Goal: Task Accomplishment & Management: Manage account settings

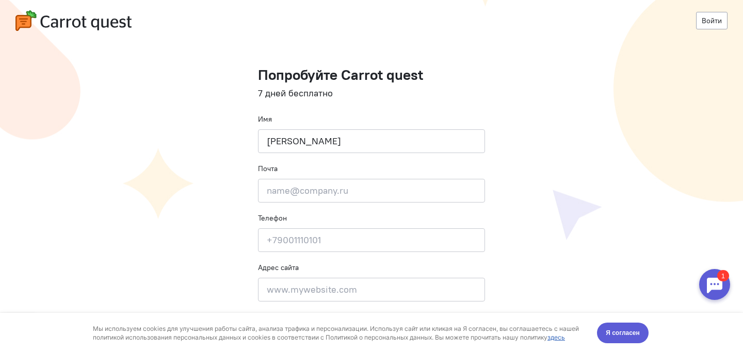
type input "[PERSON_NAME]"
click at [353, 191] on input "email" at bounding box center [371, 191] width 227 height 24
click at [353, 192] on input "email" at bounding box center [371, 191] width 227 height 24
click at [344, 242] on input at bounding box center [371, 240] width 227 height 24
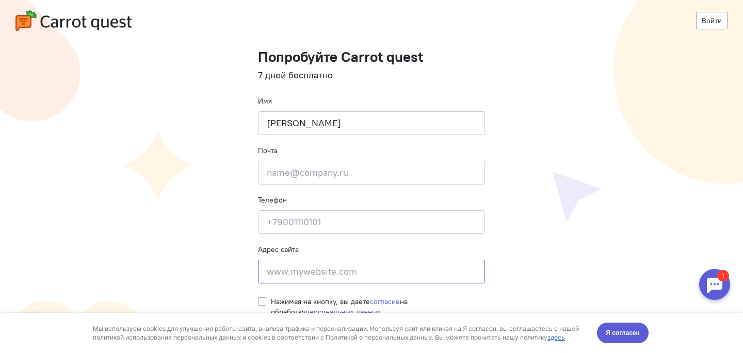
click at [349, 274] on input at bounding box center [371, 272] width 227 height 24
paste input "[URL][DOMAIN_NAME]"
type input "[URL][DOMAIN_NAME]"
click at [367, 222] on input at bounding box center [371, 222] width 227 height 24
click at [271, 303] on label "Нажимая на кнопку, вы даете согласие на обработку персональных данных" at bounding box center [378, 307] width 214 height 21
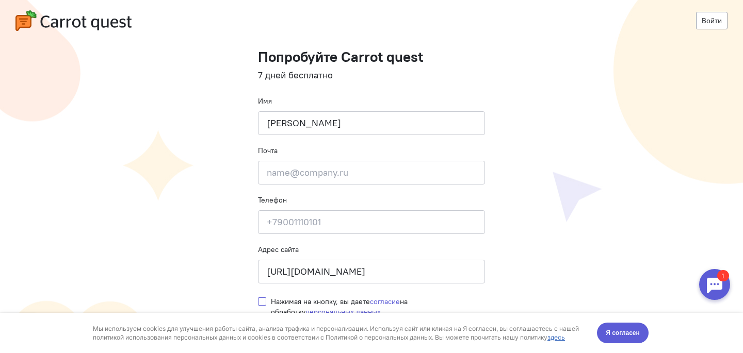
click at [264, 303] on input "Нажимая на кнопку, вы даете согласие на обработку персональных данных" at bounding box center [262, 301] width 8 height 9
checkbox input "true"
click at [634, 333] on span "Я согласен" at bounding box center [623, 333] width 34 height 10
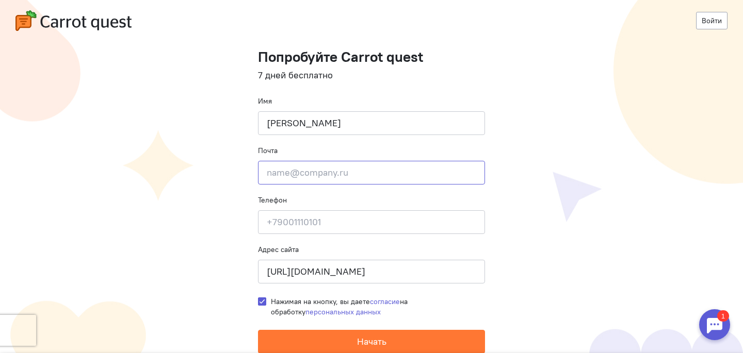
click at [349, 176] on input "email" at bounding box center [371, 173] width 227 height 24
paste input "[EMAIL_ADDRESS][DOMAIN_NAME]"
type input "[EMAIL_ADDRESS][DOMAIN_NAME]"
click at [375, 221] on input at bounding box center [371, 222] width 227 height 24
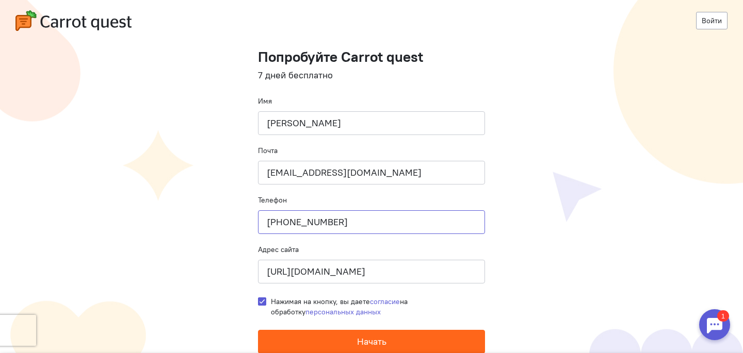
type input "+79191110014"
click at [362, 340] on span "Начать" at bounding box center [371, 342] width 29 height 12
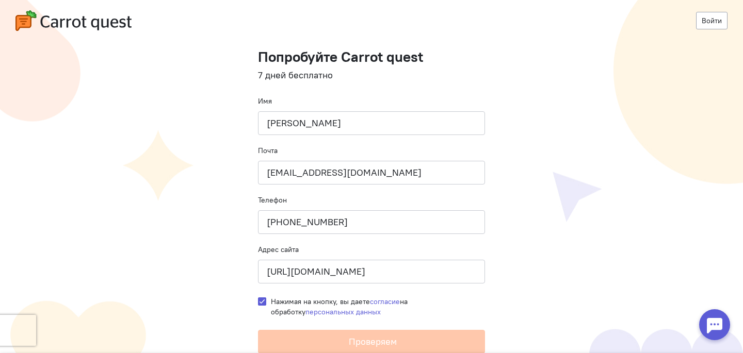
scroll to position [0, 0]
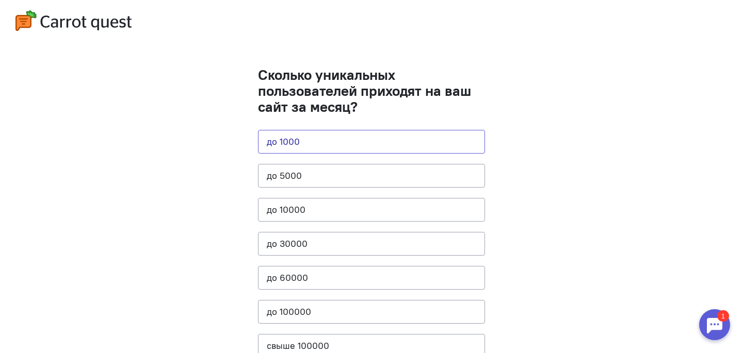
click at [365, 140] on button "до 1000" at bounding box center [371, 142] width 227 height 24
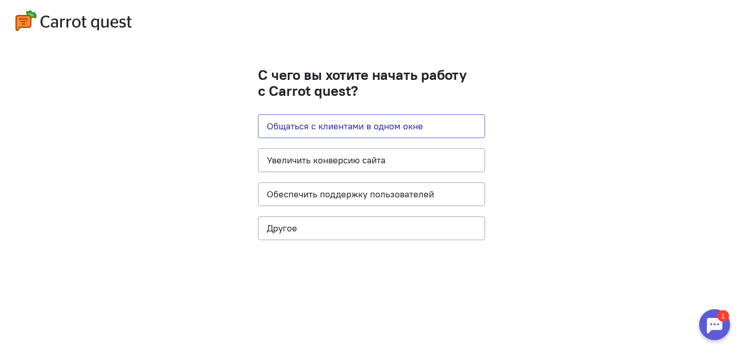
click at [369, 126] on button "Общаться с клиентами в одном окне" at bounding box center [371, 127] width 227 height 24
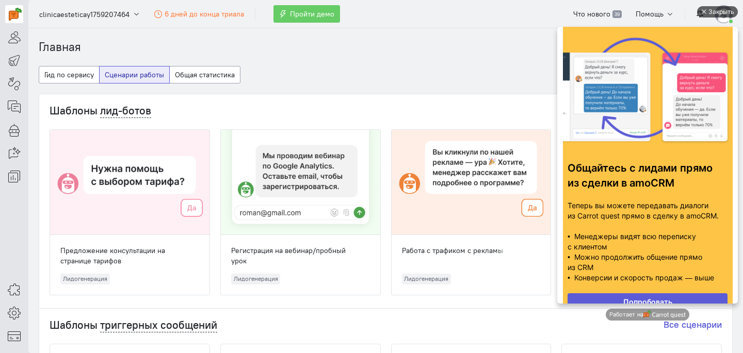
click at [706, 10] on div "Закрыть" at bounding box center [717, 11] width 41 height 11
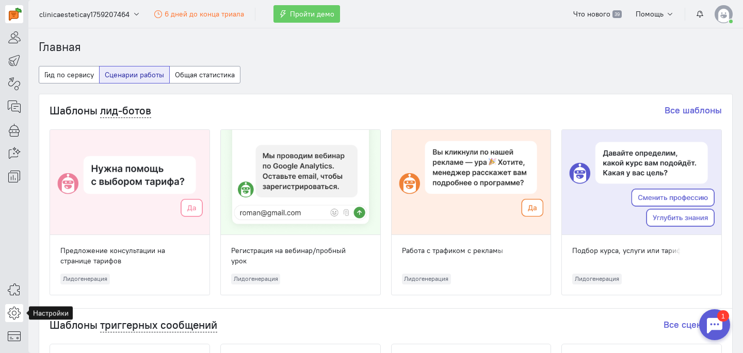
click at [14, 316] on icon at bounding box center [14, 313] width 13 height 12
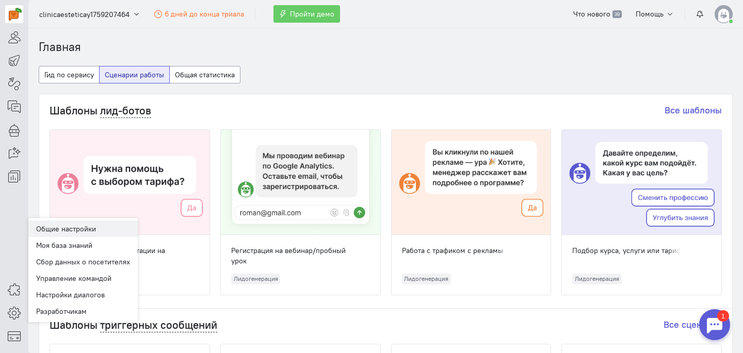
click at [75, 227] on link "Общие настройки" at bounding box center [82, 229] width 109 height 17
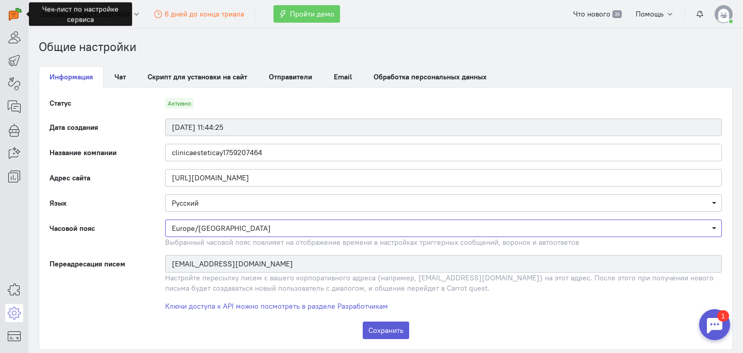
click at [317, 227] on span "Europe/[GEOGRAPHIC_DATA]" at bounding box center [443, 228] width 543 height 10
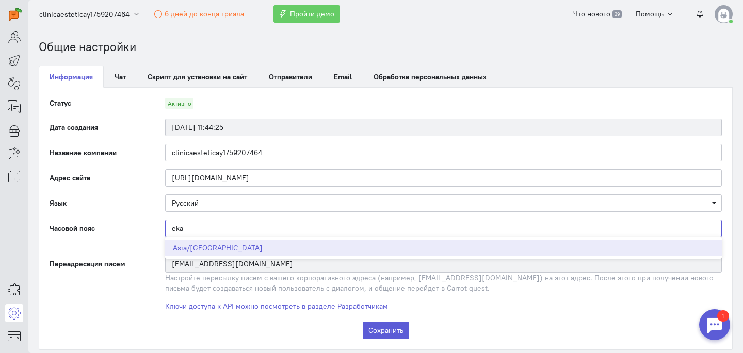
type input "eka"
click at [300, 247] on span "Asia/[GEOGRAPHIC_DATA]" at bounding box center [443, 248] width 557 height 17
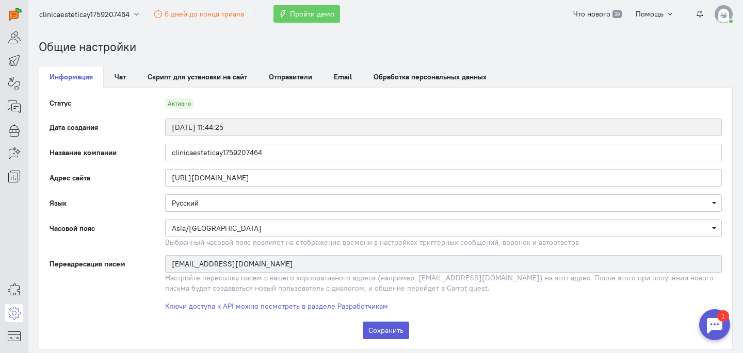
scroll to position [14, 0]
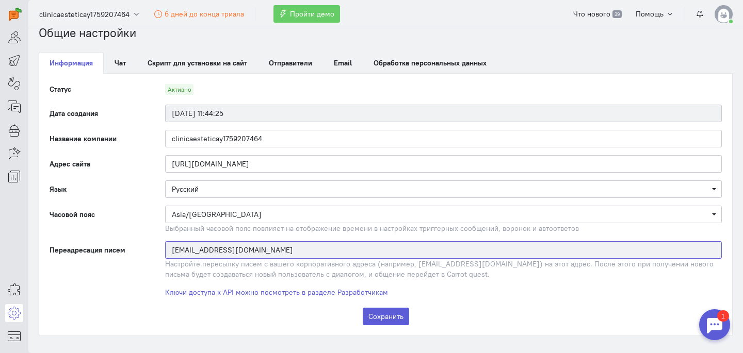
click at [395, 252] on input "[EMAIL_ADDRESS][DOMAIN_NAME]" at bounding box center [443, 250] width 557 height 18
drag, startPoint x: 389, startPoint y: 252, endPoint x: 153, endPoint y: 254, distance: 236.2
click at [153, 254] on div "Переадресация писем [EMAIL_ADDRESS][DOMAIN_NAME] Настройте пересылку писем с ва…" at bounding box center [385, 260] width 693 height 38
click at [389, 319] on button "Сохранить" at bounding box center [386, 317] width 46 height 18
click at [111, 67] on link "Чат" at bounding box center [120, 63] width 33 height 22
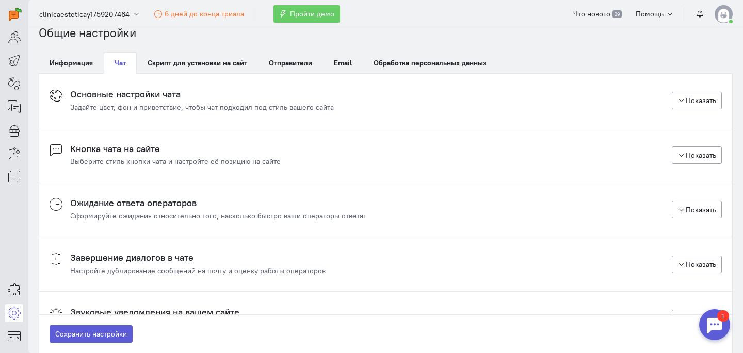
click at [364, 90] on cq-chat-settings-section-header "Основные настройки чата Задайте цвет, фон и приветствие, чтобы чат подходил под…" at bounding box center [386, 100] width 672 height 23
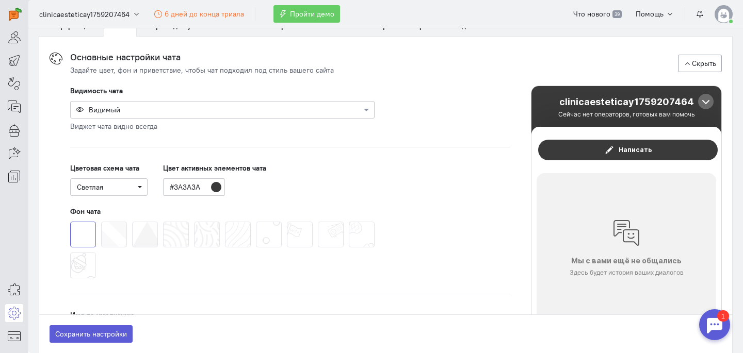
scroll to position [53, 0]
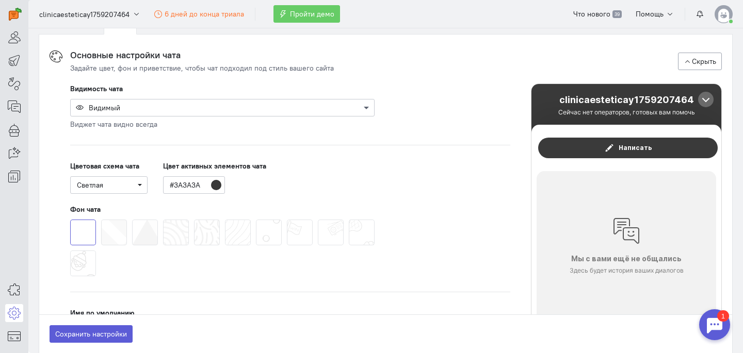
click at [365, 107] on span at bounding box center [367, 108] width 13 height 10
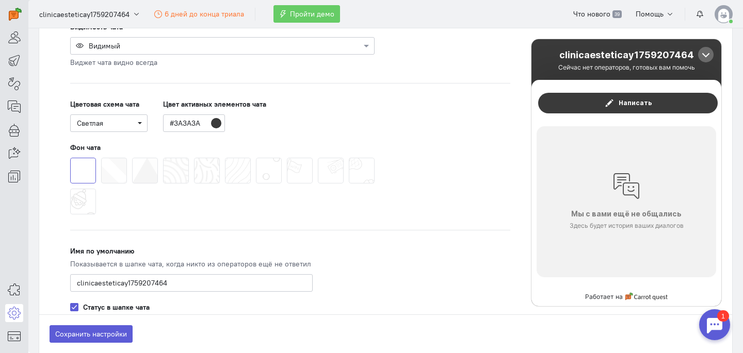
scroll to position [116, 0]
click at [218, 123] on input "#3A3A3A" at bounding box center [194, 123] width 62 height 18
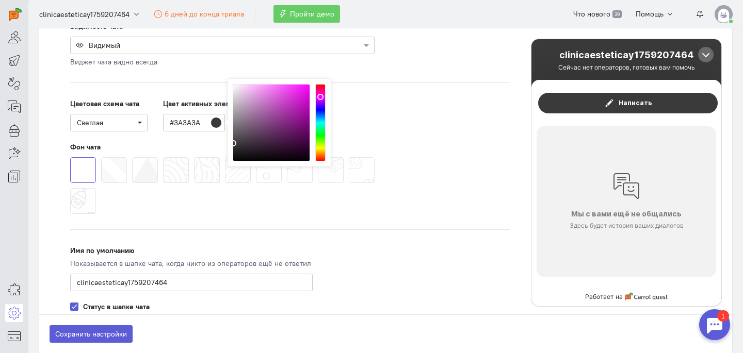
click at [364, 106] on div "Цветовая схема чата Светлая Цвет активных элементов чата #3A3A3A # 3a3a3a R 58 …" at bounding box center [290, 115] width 440 height 33
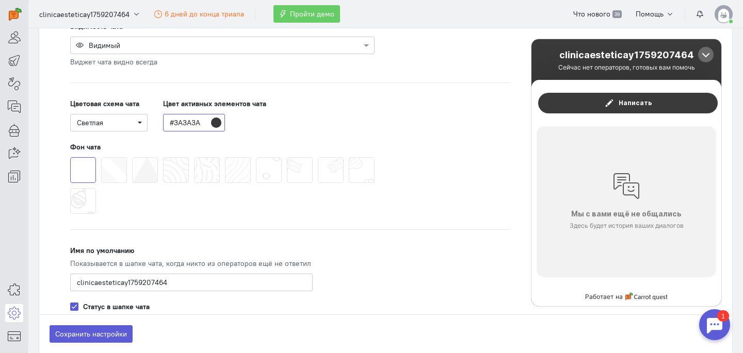
click at [195, 122] on input "#3A3A3A" at bounding box center [194, 123] width 62 height 18
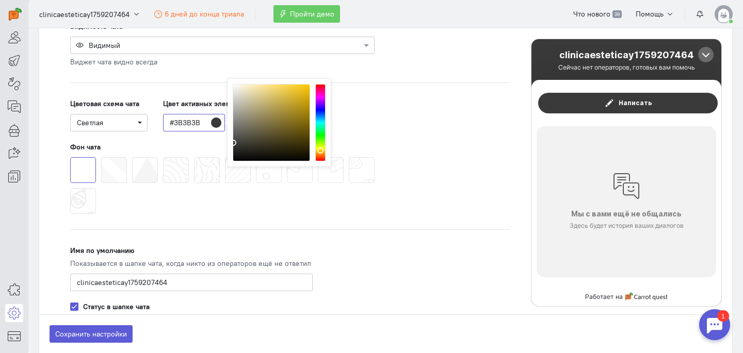
click at [321, 150] on div at bounding box center [320, 122] width 10 height 77
click at [270, 105] on div at bounding box center [271, 123] width 77 height 77
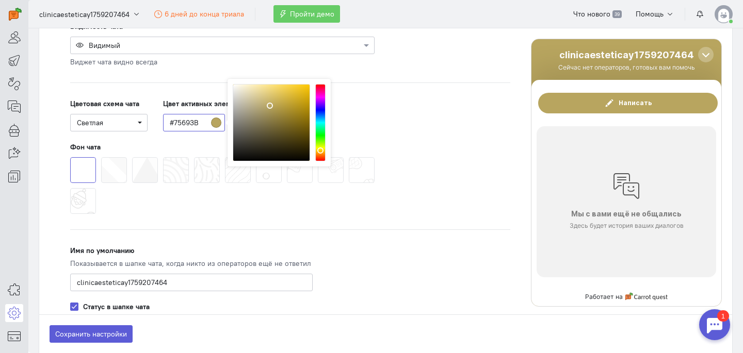
click at [271, 125] on div at bounding box center [271, 123] width 77 height 77
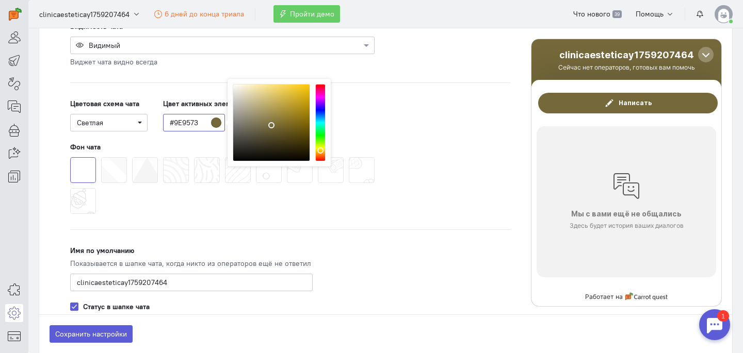
click at [253, 112] on div at bounding box center [271, 123] width 77 height 77
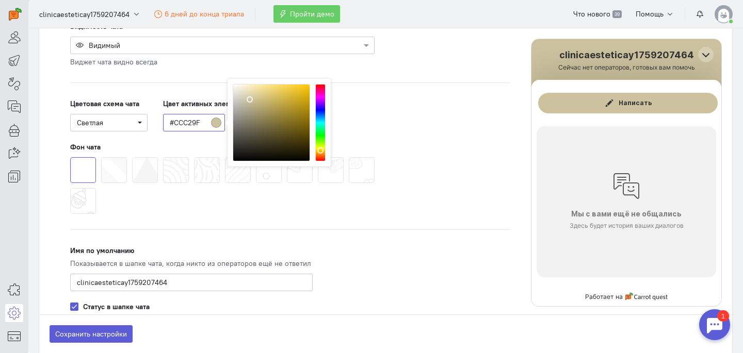
click at [250, 99] on div at bounding box center [271, 123] width 77 height 77
click at [246, 89] on div at bounding box center [271, 123] width 77 height 77
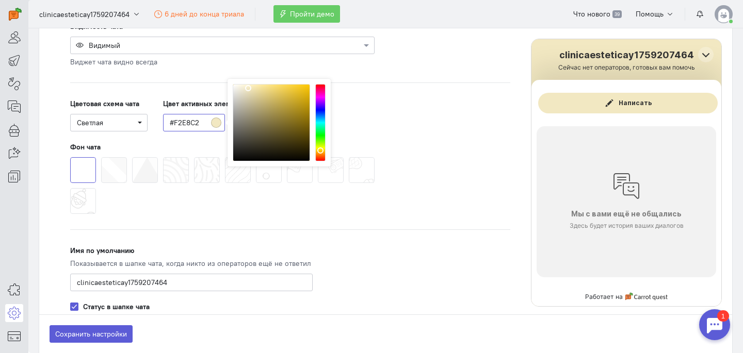
click at [249, 87] on div at bounding box center [271, 123] width 77 height 77
click at [251, 87] on div at bounding box center [251, 87] width 6 height 6
click at [185, 194] on div at bounding box center [222, 186] width 309 height 62
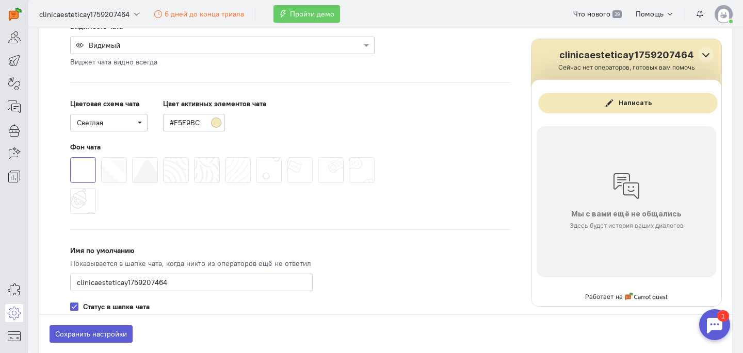
click at [194, 157] on span at bounding box center [194, 157] width 0 height 0
click at [0, 0] on input "radio" at bounding box center [0, 0] width 0 height 0
click at [70, 157] on span at bounding box center [70, 157] width 0 height 0
click at [0, 0] on input "radio" at bounding box center [0, 0] width 0 height 0
click at [101, 157] on span at bounding box center [101, 157] width 0 height 0
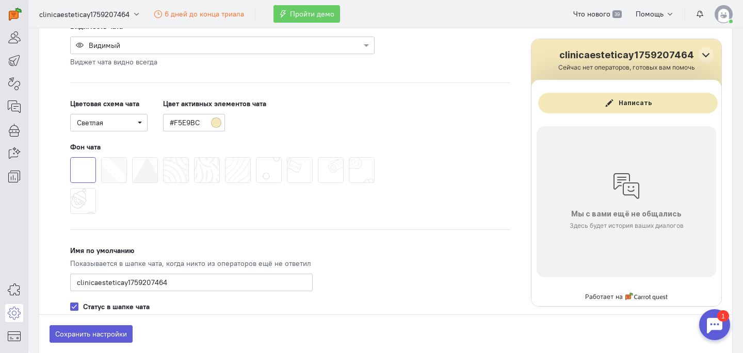
click at [0, 0] on input "radio" at bounding box center [0, 0] width 0 height 0
click at [225, 157] on span at bounding box center [225, 157] width 0 height 0
click at [0, 0] on input "radio" at bounding box center [0, 0] width 0 height 0
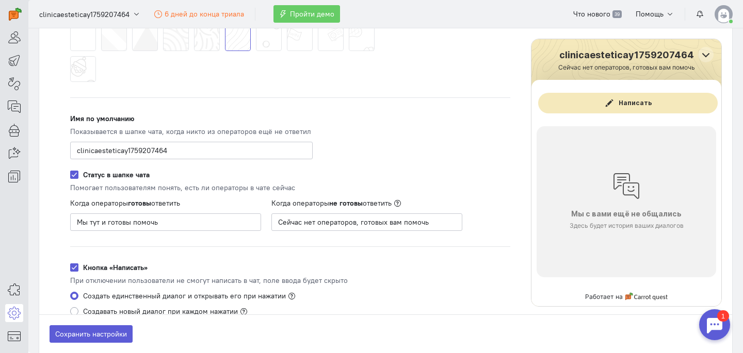
scroll to position [140, 0]
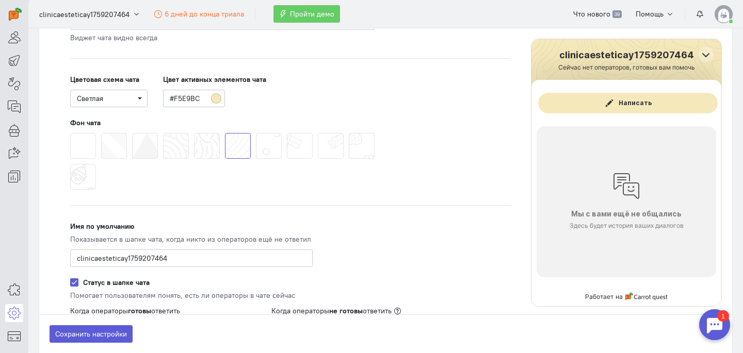
click at [256, 133] on span at bounding box center [256, 133] width 0 height 0
click at [0, 0] on input "radio" at bounding box center [0, 0] width 0 height 0
click at [132, 133] on span at bounding box center [132, 133] width 0 height 0
click at [0, 0] on input "radio" at bounding box center [0, 0] width 0 height 0
click at [101, 133] on span at bounding box center [101, 133] width 0 height 0
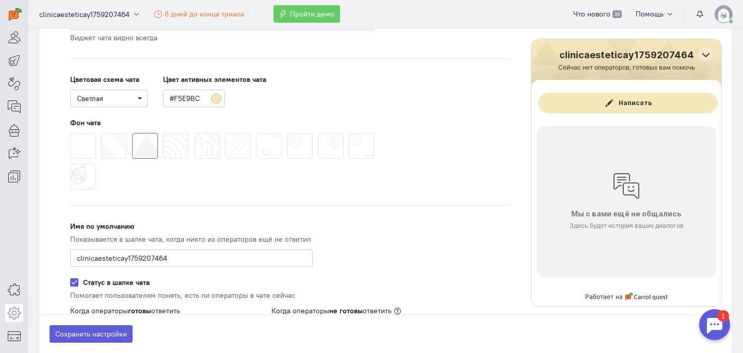
click at [0, 0] on input "radio" at bounding box center [0, 0] width 0 height 0
click at [70, 133] on span at bounding box center [70, 133] width 0 height 0
click at [0, 0] on input "radio" at bounding box center [0, 0] width 0 height 0
click at [101, 133] on span at bounding box center [101, 133] width 0 height 0
click at [0, 0] on input "radio" at bounding box center [0, 0] width 0 height 0
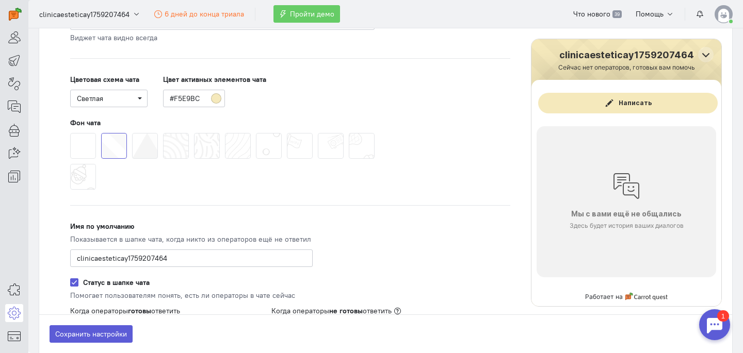
click at [256, 133] on span at bounding box center [256, 133] width 0 height 0
click at [0, 0] on input "radio" at bounding box center [0, 0] width 0 height 0
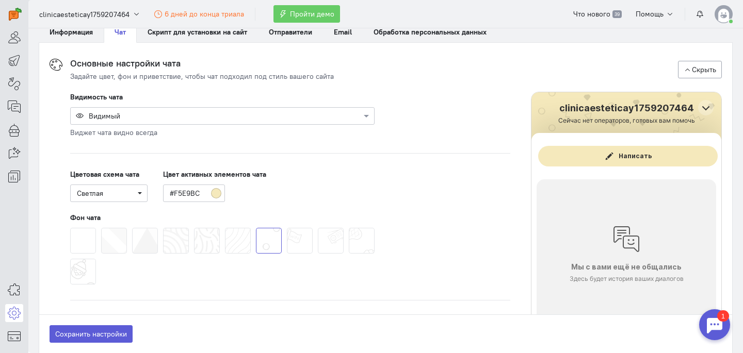
scroll to position [53, 0]
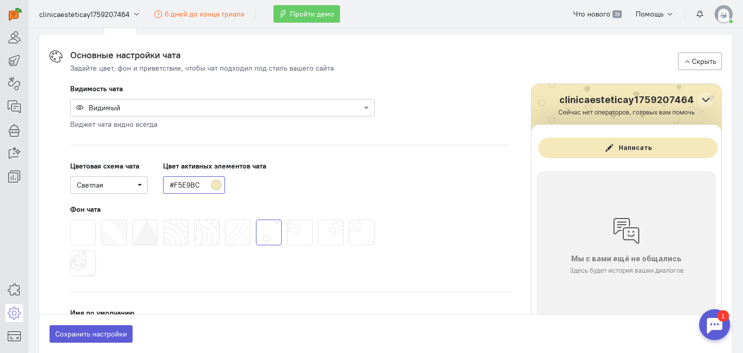
drag, startPoint x: 201, startPoint y: 185, endPoint x: 165, endPoint y: 185, distance: 35.6
click at [165, 185] on input "#F5E9BC" at bounding box center [194, 185] width 62 height 18
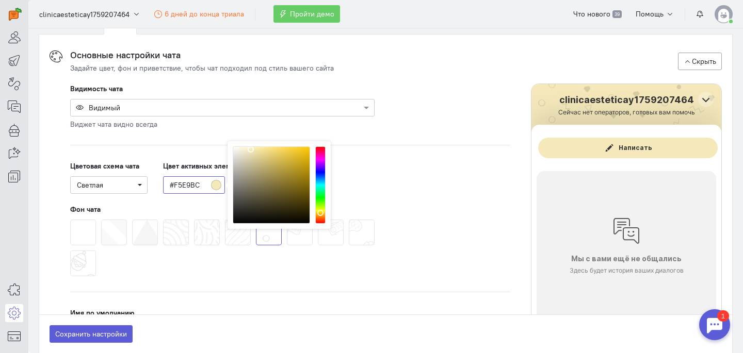
paste input "0787072"
click at [357, 170] on div "Цветовая схема чата Светлая Цвет активных элементов чата 0787072 # f5e9bc R 245…" at bounding box center [290, 177] width 440 height 33
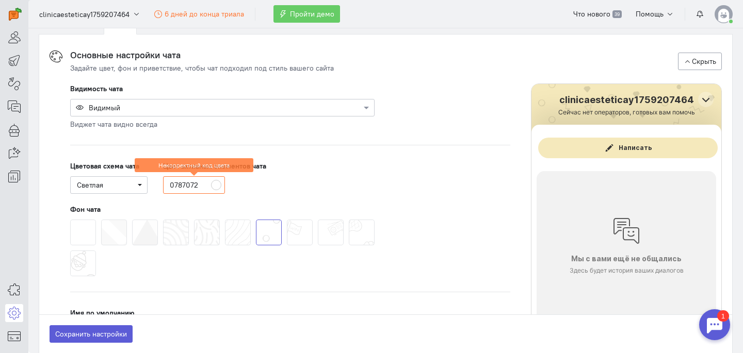
click at [205, 187] on input "0787072" at bounding box center [194, 185] width 62 height 18
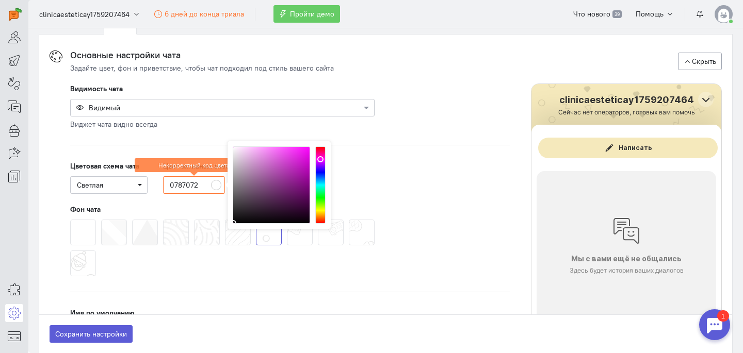
click at [222, 186] on input "0787072" at bounding box center [194, 185] width 62 height 18
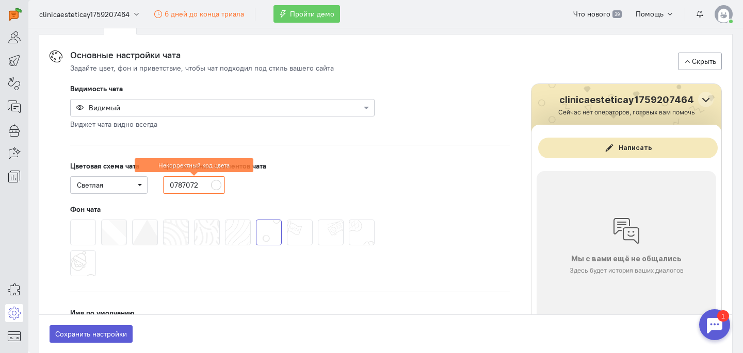
click at [217, 186] on input "0787072" at bounding box center [194, 185] width 62 height 18
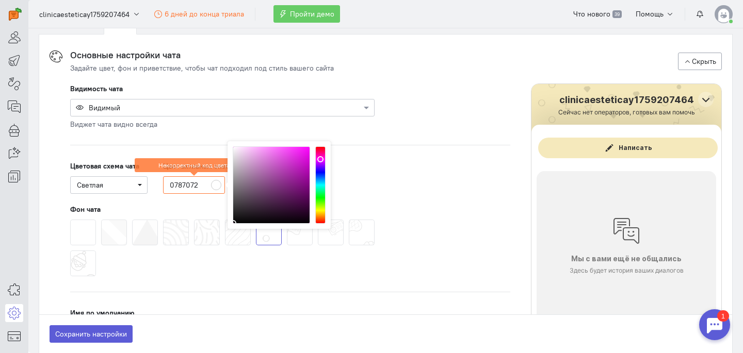
click at [417, 176] on div "Цветовая схема чата Светлая Цвет активных элементов чата 0787072 # 000000 R 0 G…" at bounding box center [290, 177] width 440 height 33
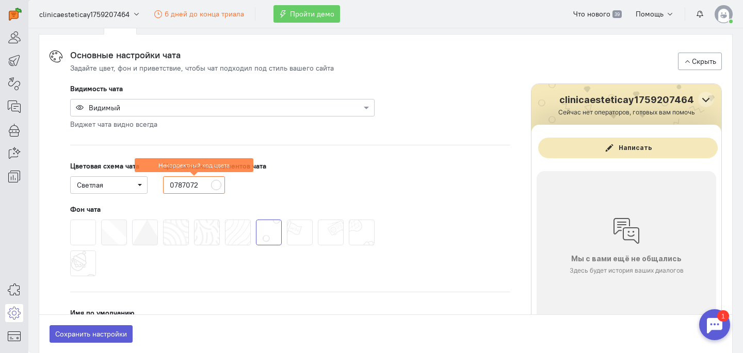
drag, startPoint x: 199, startPoint y: 187, endPoint x: 165, endPoint y: 187, distance: 34.0
click at [166, 187] on input "0787072" at bounding box center [194, 185] width 62 height 18
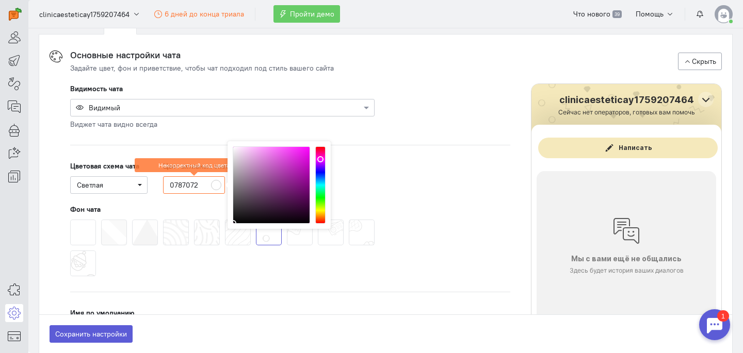
paste input "B203185"
click at [399, 170] on div "Цветовая схема чата Светлая Цвет активных элементов чата B203185 # 000000 R 0 G…" at bounding box center [290, 177] width 440 height 33
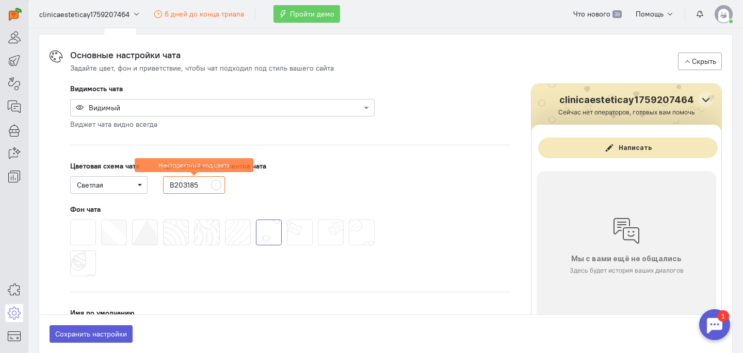
click at [203, 186] on input "B203185" at bounding box center [194, 185] width 62 height 18
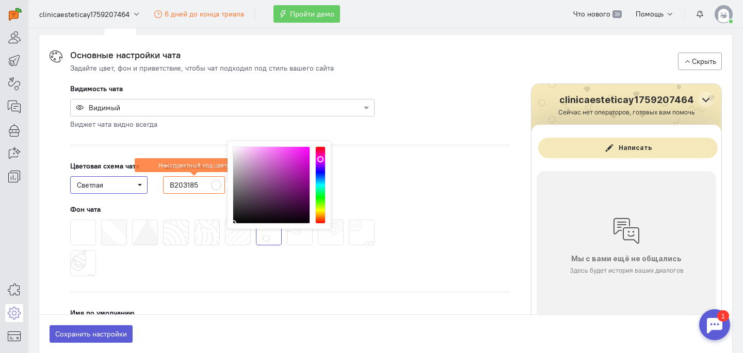
click at [139, 188] on span "Светлая" at bounding box center [109, 185] width 64 height 10
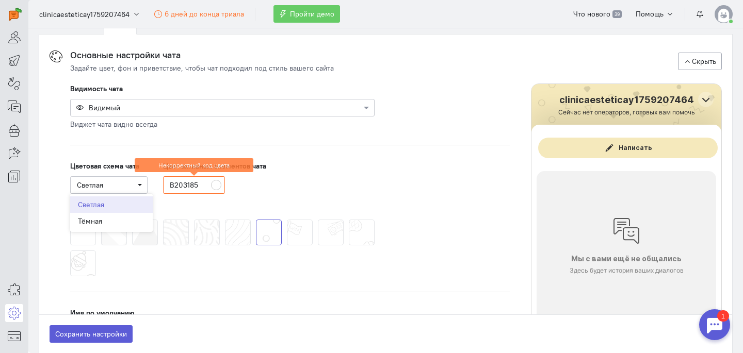
click at [298, 178] on div "Цветовая схема чата Светлая Светлая Тёмная Цвет активных элементов чата B203185…" at bounding box center [290, 177] width 440 height 33
click at [217, 186] on input "B203185" at bounding box center [194, 185] width 62 height 18
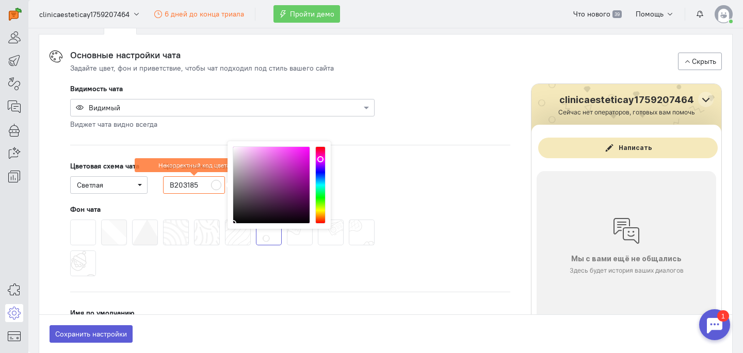
drag, startPoint x: 200, startPoint y: 181, endPoint x: 165, endPoint y: 184, distance: 34.7
click at [165, 184] on input "B203185" at bounding box center [194, 185] width 62 height 18
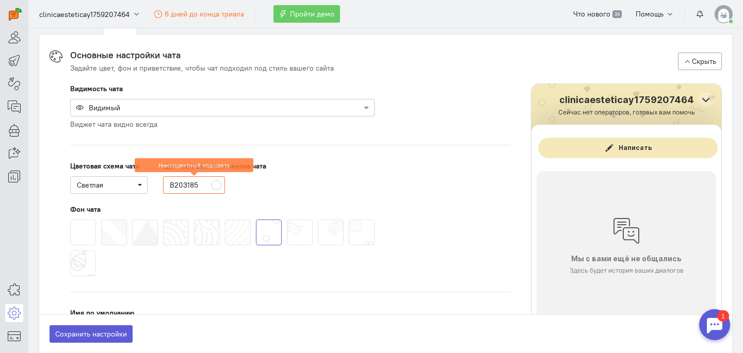
paste input "#CBD9A"
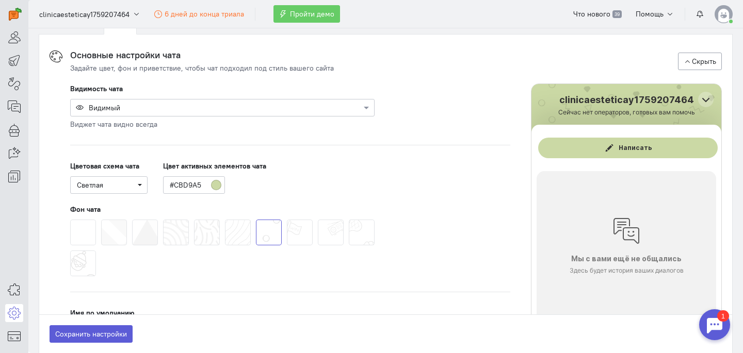
click at [354, 161] on div "Цветовая схема чата Светлая Цвет активных элементов чата #CBD9A5" at bounding box center [290, 177] width 440 height 33
drag, startPoint x: 204, startPoint y: 186, endPoint x: 161, endPoint y: 186, distance: 42.8
click at [161, 186] on div "Цветовая схема чата Светлая Цвет активных элементов чата #CBD9A5" at bounding box center [290, 177] width 440 height 33
paste input "B"
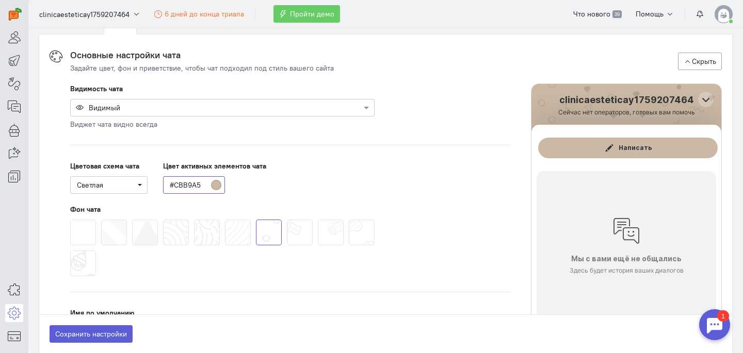
type input "#CBB9A5"
click at [344, 165] on div "Цветовая схема чата Светлая Цвет активных элементов чата #CBB9A5" at bounding box center [290, 177] width 440 height 33
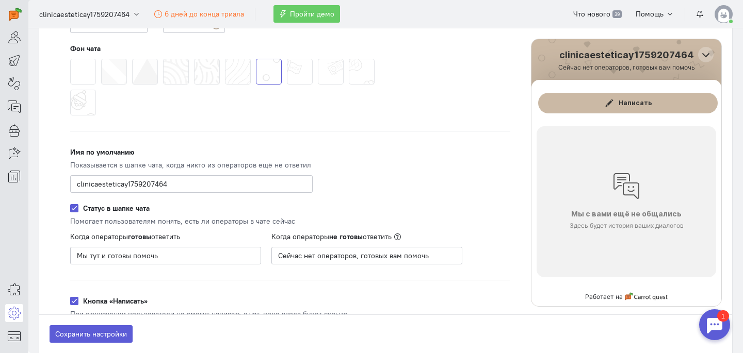
scroll to position [218, 0]
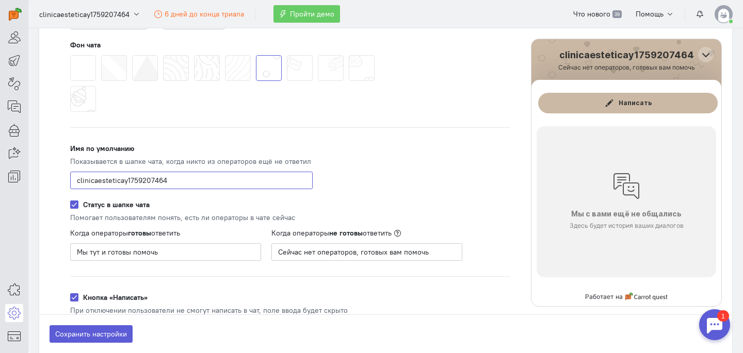
drag, startPoint x: 174, startPoint y: 184, endPoint x: 60, endPoint y: 180, distance: 114.6
click at [60, 180] on div "Видимость чата Видимый Виджет чата видно всегда ПК и планшеты Ширина экрана >48…" at bounding box center [290, 276] width 461 height 715
type input "[PERSON_NAME]"
type input "ЭSТЕТИКА"
click at [368, 161] on div "Видимость чата Видимый Виджет чата видно всегда ПК и планшеты Ширина экрана >48…" at bounding box center [290, 276] width 461 height 715
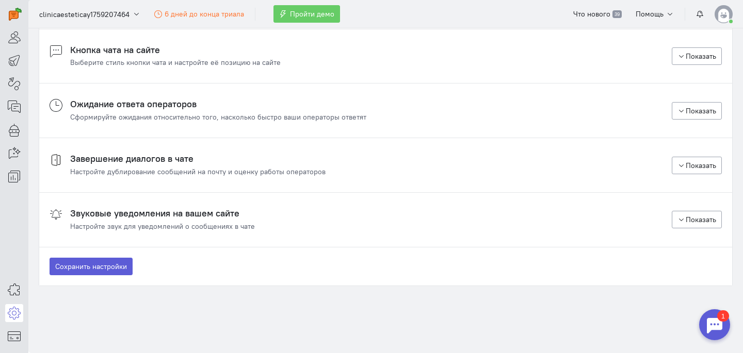
scroll to position [698, 0]
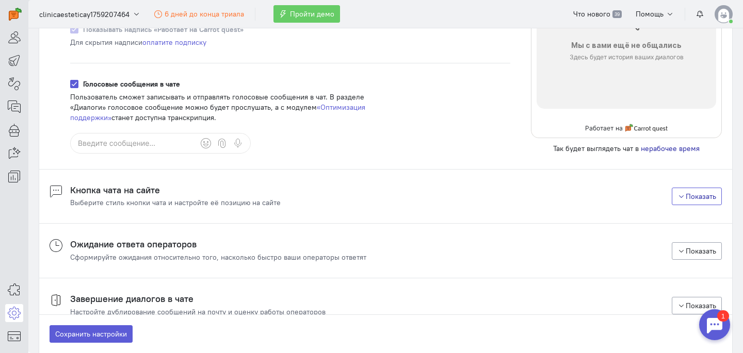
click at [681, 197] on icon "button" at bounding box center [681, 197] width 8 height 8
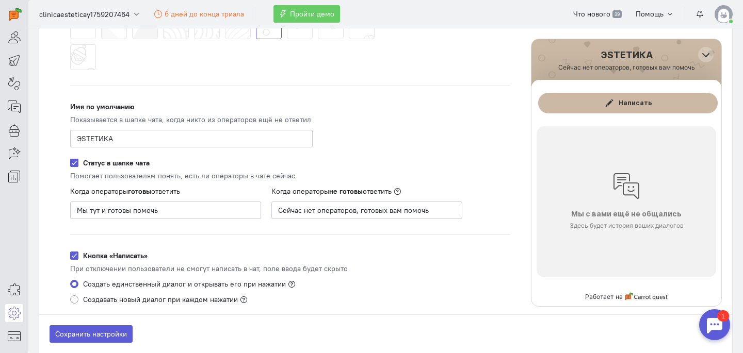
scroll to position [260, 0]
drag, startPoint x: 160, startPoint y: 211, endPoint x: 72, endPoint y: 211, distance: 88.2
click at [72, 211] on input "Мы тут и готовы помочь" at bounding box center [165, 210] width 191 height 18
type input "Напишите нам, мы онлайн"
click at [482, 210] on div "Видимость чата Видимый Виджет чата видно всегда ПК и планшеты Ширина экрана >48…" at bounding box center [290, 234] width 461 height 715
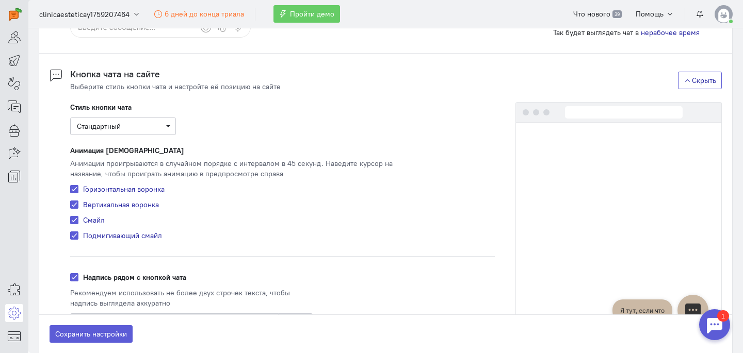
scroll to position [884, 0]
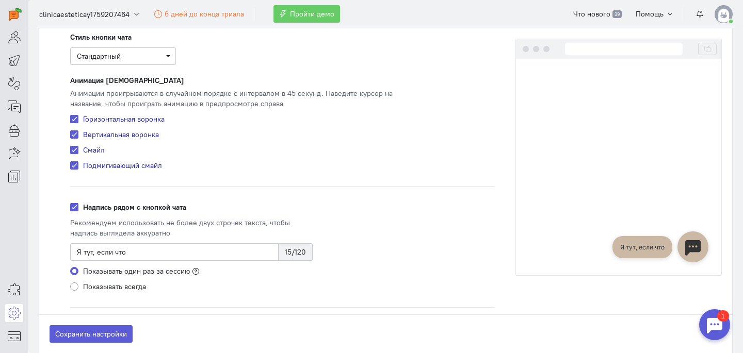
click at [83, 119] on label "Горизонтальная воронка" at bounding box center [123, 119] width 81 height 10
click at [73, 119] on input "Горизонтальная воронка" at bounding box center [74, 118] width 8 height 9
checkbox input "false"
click at [83, 135] on label "Вертикальная воронка" at bounding box center [121, 134] width 76 height 10
click at [74, 135] on input "Вертикальная воронка" at bounding box center [74, 133] width 8 height 9
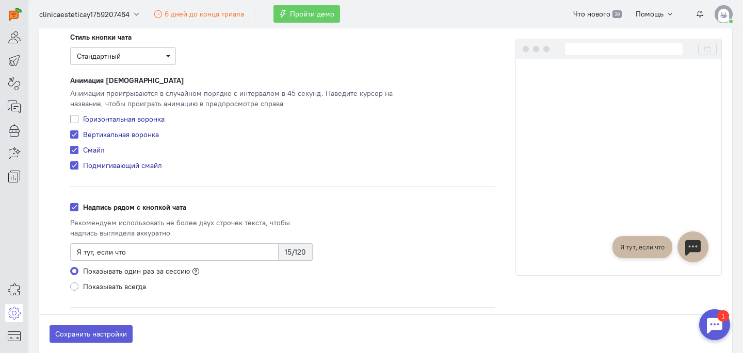
checkbox input "false"
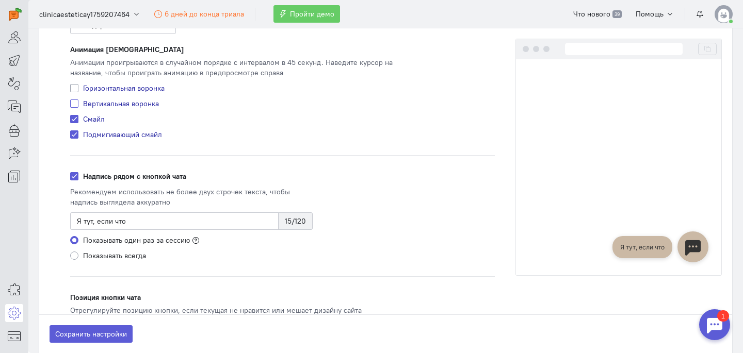
scroll to position [917, 0]
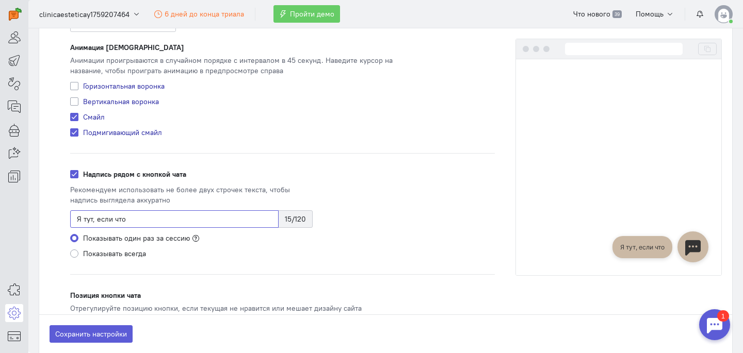
drag, startPoint x: 140, startPoint y: 222, endPoint x: 67, endPoint y: 220, distance: 73.3
click at [67, 220] on div "Стиль кнопки чата Стандартный Загрузить свою иконку... Максимальный размер — 1 …" at bounding box center [282, 178] width 445 height 358
type input "Напишите нам, мы онлайн"
click at [406, 210] on div "Стиль кнопки чата Стандартный Загрузить свою иконку... Максимальный размер — 1 …" at bounding box center [282, 178] width 445 height 358
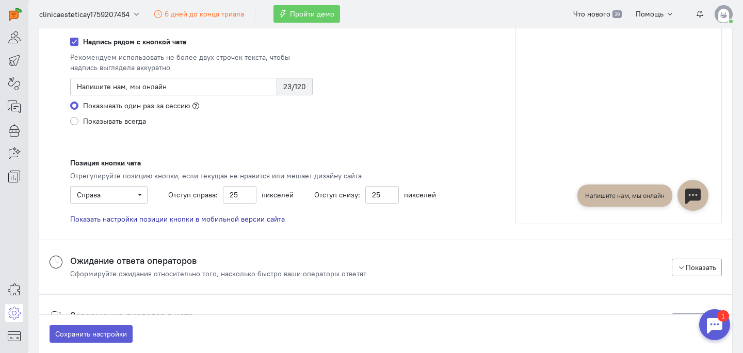
scroll to position [1127, 0]
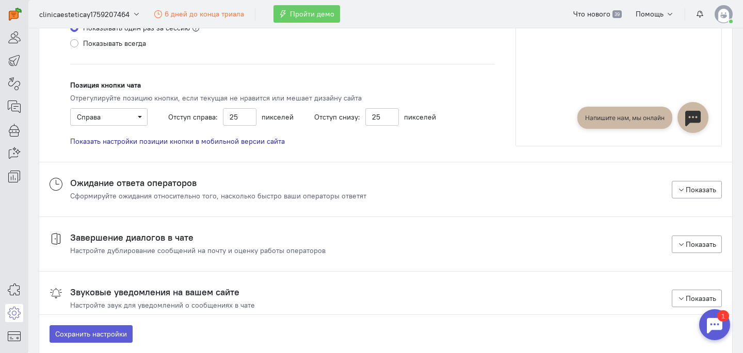
click at [461, 185] on cq-chat-settings-section-header "Ожидание ответа операторов Сформируйте ожидания относительно того, насколько бы…" at bounding box center [386, 189] width 672 height 23
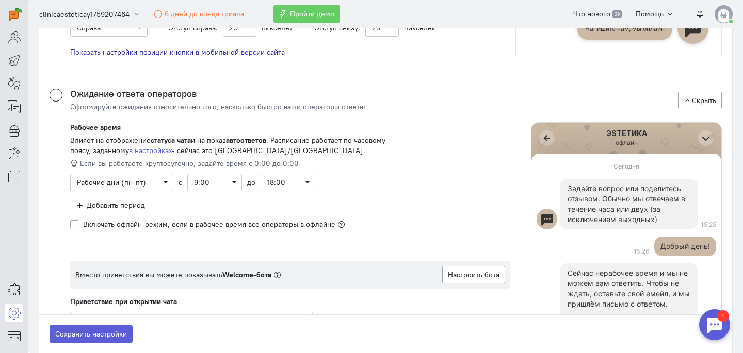
scroll to position [1253, 0]
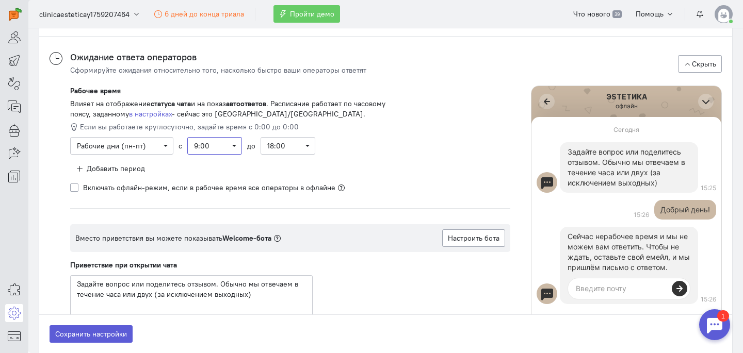
click at [232, 146] on span "9:00" at bounding box center [214, 146] width 41 height 10
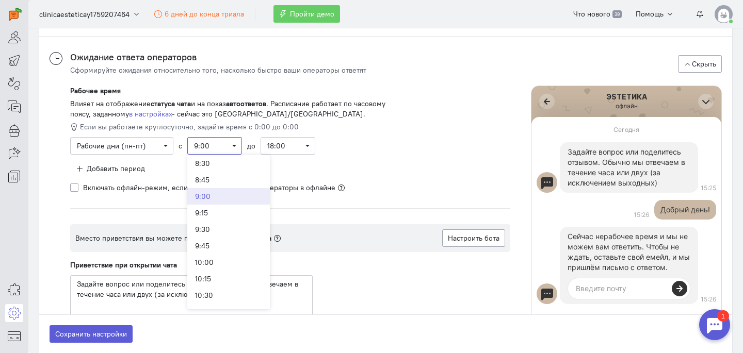
scroll to position [564, 0]
click at [214, 264] on div "10:00" at bounding box center [228, 262] width 67 height 10
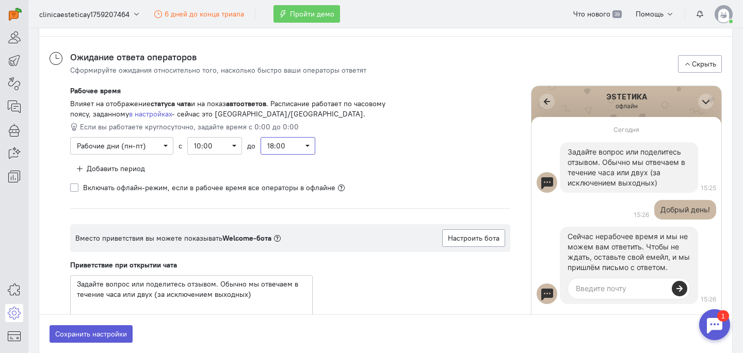
click at [306, 146] on span "18:00" at bounding box center [287, 146] width 41 height 10
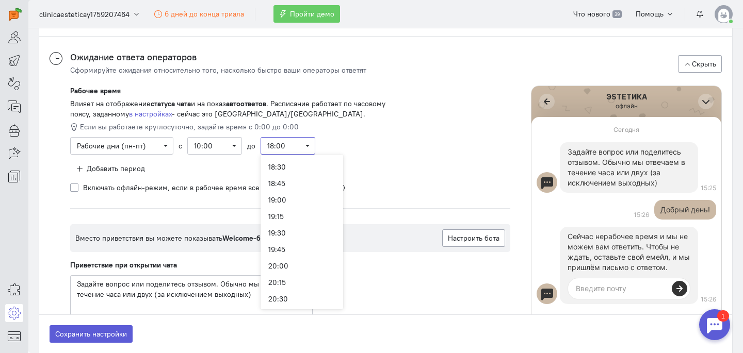
scroll to position [544, 0]
click at [286, 265] on div "20:00" at bounding box center [301, 265] width 67 height 10
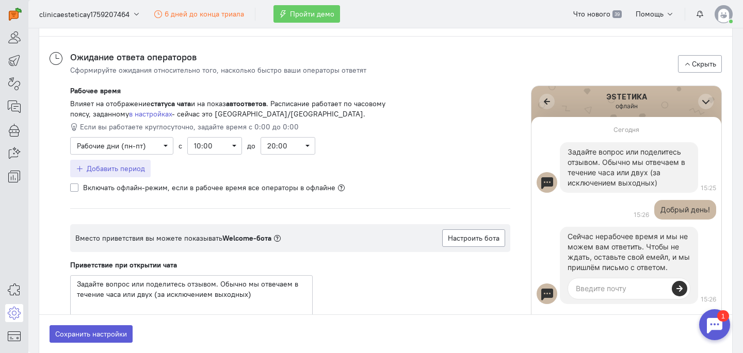
click at [79, 169] on icon "button" at bounding box center [80, 169] width 8 height 8
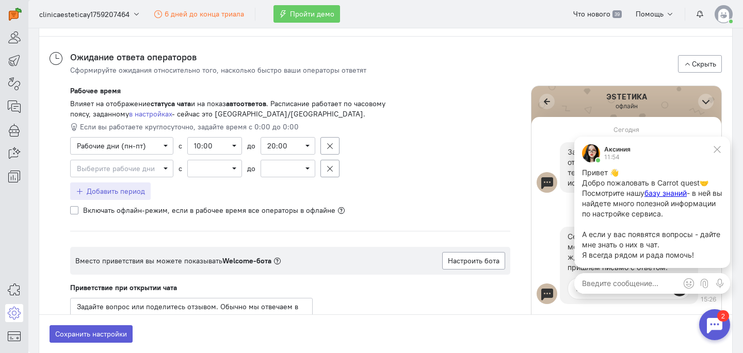
scroll to position [0, 0]
click at [167, 168] on span "Выберите рабочие дни" at bounding box center [121, 169] width 103 height 18
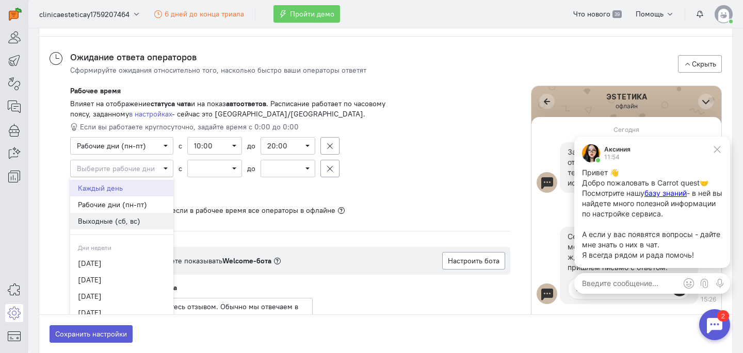
click at [141, 219] on div "Выходные (сб, вс)" at bounding box center [122, 221] width 88 height 10
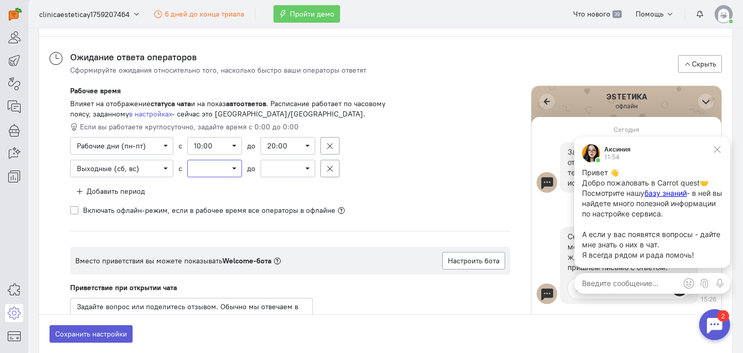
click at [234, 168] on span "Select box activate" at bounding box center [214, 168] width 41 height 10
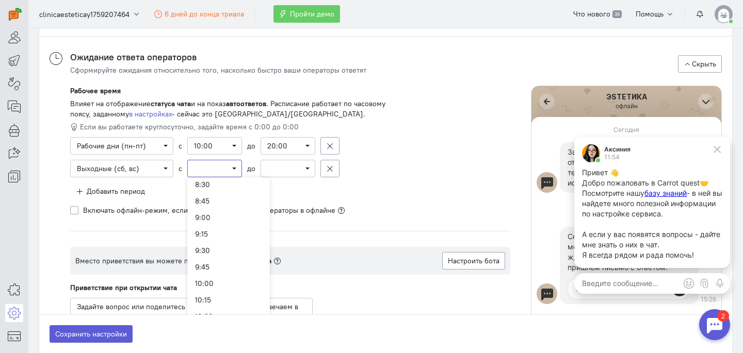
scroll to position [626, 0]
click at [231, 223] on div "10:00" at bounding box center [228, 222] width 67 height 10
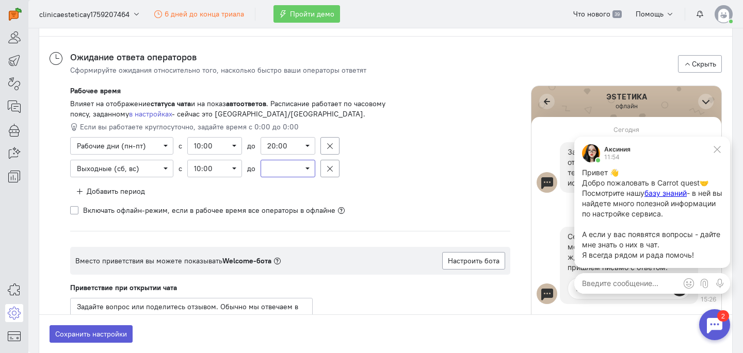
click at [308, 169] on span "Select box activate" at bounding box center [287, 168] width 41 height 10
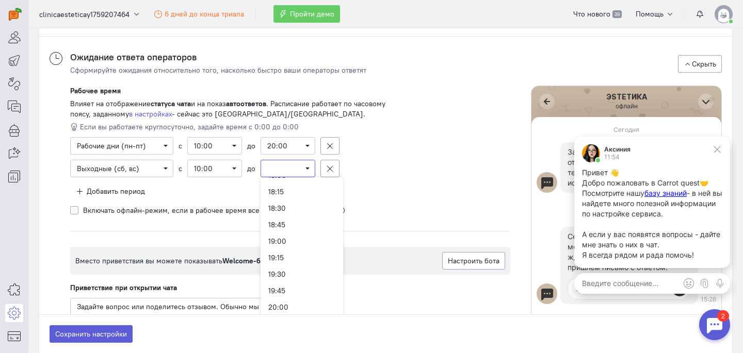
scroll to position [510, 0]
click at [300, 192] on div "18:00" at bounding box center [301, 190] width 67 height 10
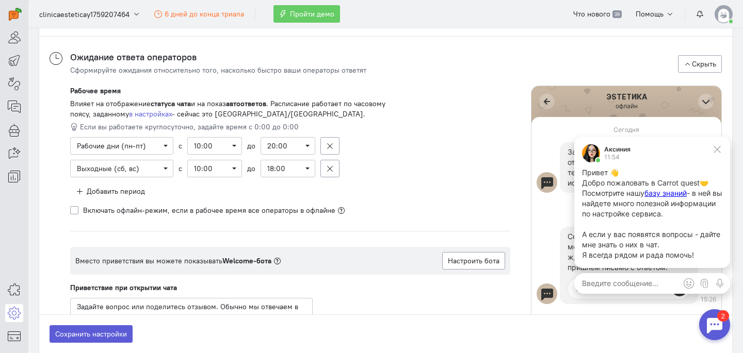
click at [366, 194] on div "Рабочее время Влияет на отображение статуса чата и на показ автоответов . Распи…" at bounding box center [236, 151] width 333 height 130
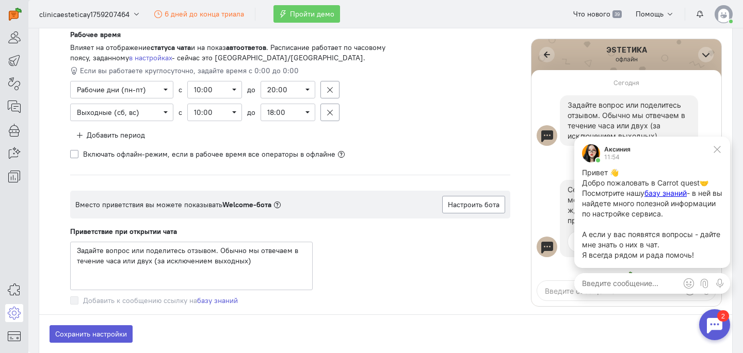
scroll to position [1344, 0]
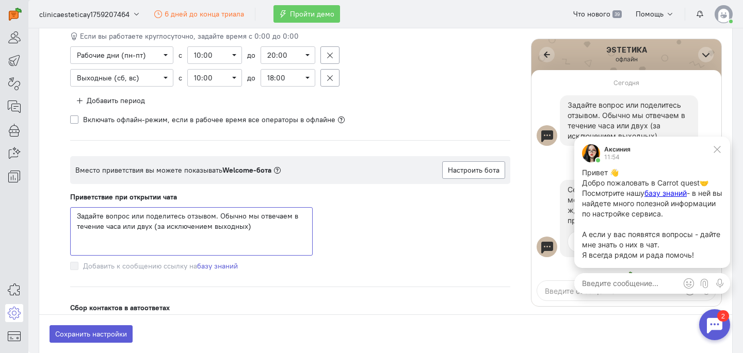
drag, startPoint x: 107, startPoint y: 227, endPoint x: 151, endPoint y: 228, distance: 43.3
click at [151, 228] on textarea "Задайте вопрос или поделитесь отзывом. Обычно мы отвечаем в течение часа или дв…" at bounding box center [191, 231] width 242 height 48
drag, startPoint x: 146, startPoint y: 216, endPoint x: 211, endPoint y: 218, distance: 65.5
click at [211, 218] on textarea "Задайте вопрос или поделитесь отзывом. Обычно мы отвечаем в течение (за исключе…" at bounding box center [191, 231] width 242 height 48
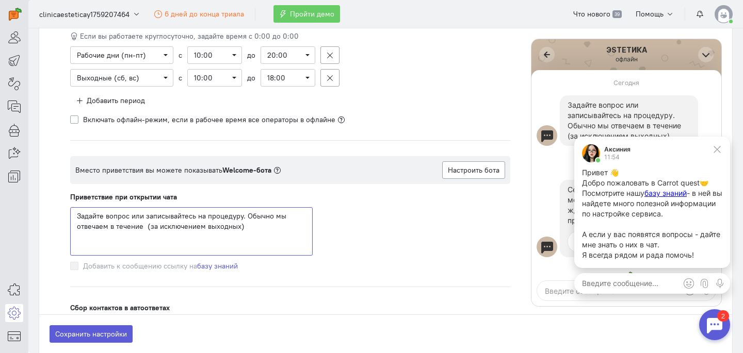
click at [145, 227] on textarea "Задайте вопрос или записывайтесь на процедуру. Обычно мы отвечаем в течение (за…" at bounding box center [191, 231] width 242 height 48
drag, startPoint x: 272, startPoint y: 227, endPoint x: 239, endPoint y: 228, distance: 33.0
click at [239, 228] on textarea "Задайте вопрос или записывайтесь на процедуру. Обычно мы отвечаем в течение 2-х…" at bounding box center [191, 231] width 242 height 48
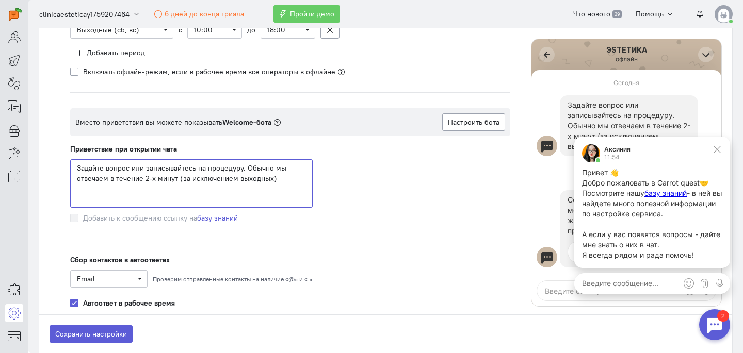
scroll to position [1395, 0]
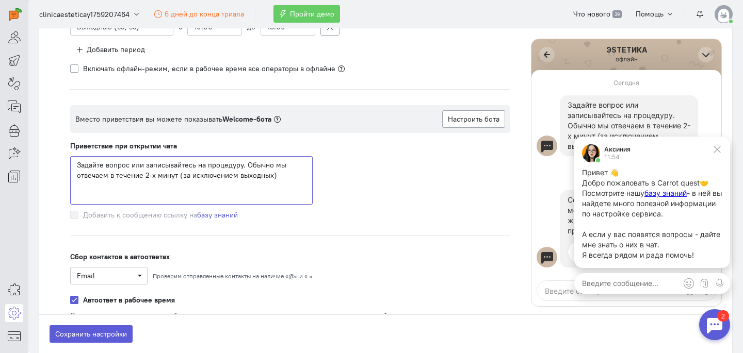
click at [285, 177] on textarea "Задайте вопрос или записывайтесь на процедуру. Обычно мы отвечаем в течение 2-х…" at bounding box center [191, 180] width 242 height 48
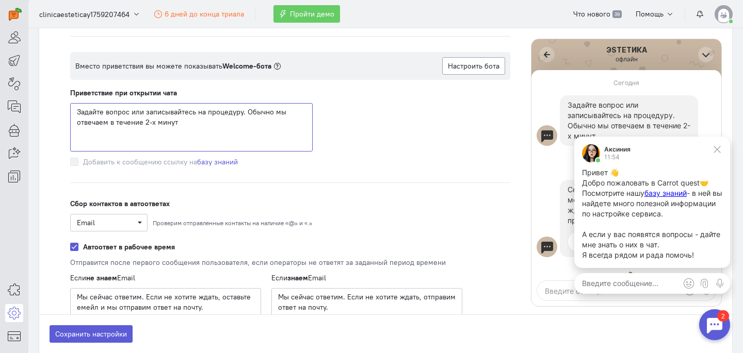
scroll to position [1497, 0]
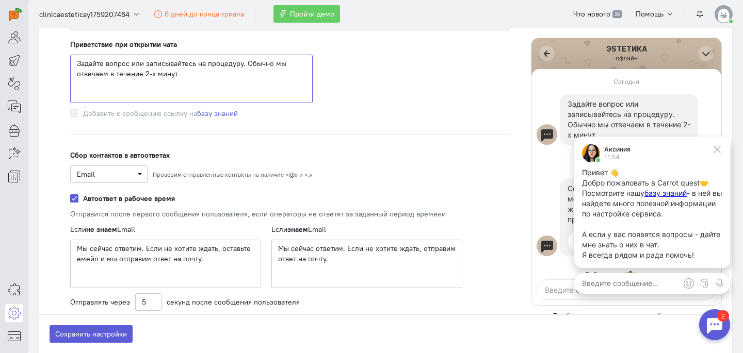
type textarea "Задайте вопрос или записывайтесь на процедуру. Обычно мы отвечаем в течение 2-х…"
click at [83, 200] on label "Автоответ в рабочее время" at bounding box center [129, 198] width 92 height 10
click at [76, 200] on input "Автоответ в рабочее время" at bounding box center [74, 197] width 8 height 9
checkbox input "false"
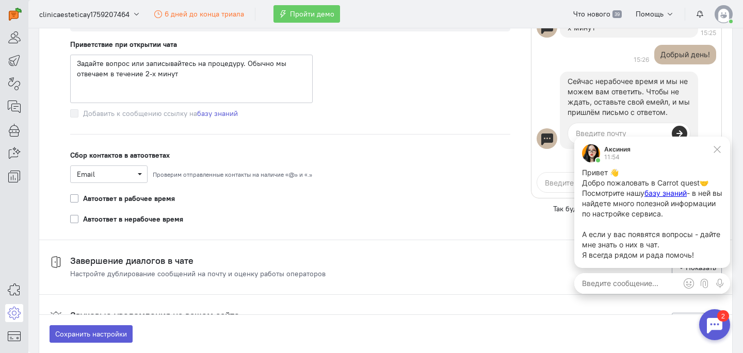
click at [83, 219] on label "Автоответ в нерабочее время" at bounding box center [133, 219] width 100 height 10
click at [76, 219] on input "Автоответ в нерабочее время" at bounding box center [74, 218] width 8 height 9
checkbox input "true"
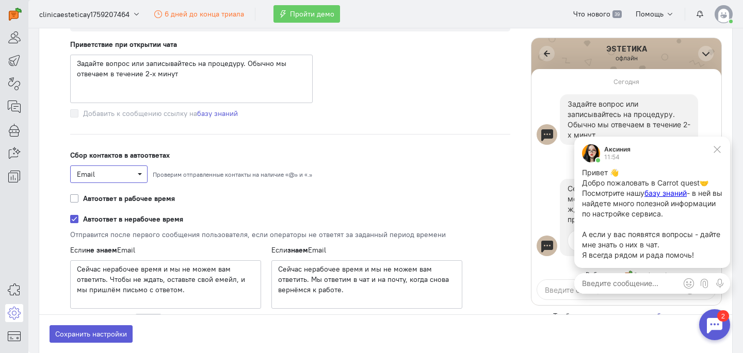
click at [138, 171] on span "Email" at bounding box center [109, 174] width 64 height 10
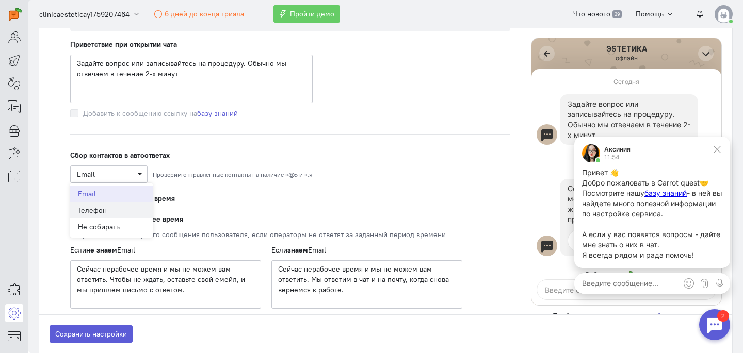
click at [117, 210] on div "Телефон" at bounding box center [111, 210] width 67 height 10
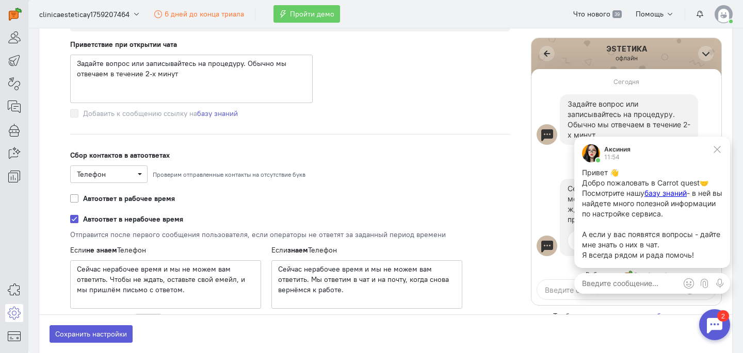
click at [83, 201] on label "Автоответ в рабочее время" at bounding box center [129, 198] width 92 height 10
click at [74, 201] on input "Автоответ в рабочее время" at bounding box center [74, 197] width 8 height 9
checkbox input "true"
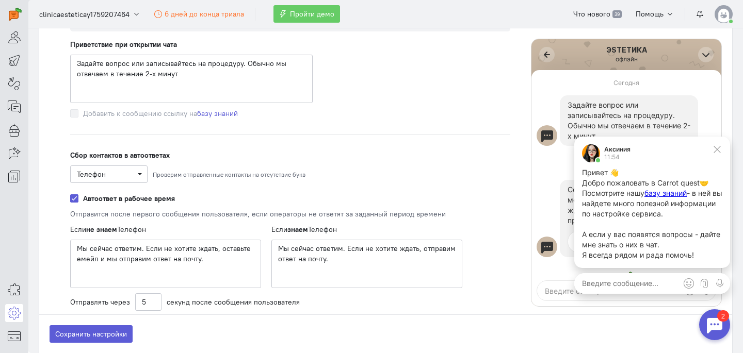
scroll to position [1574, 0]
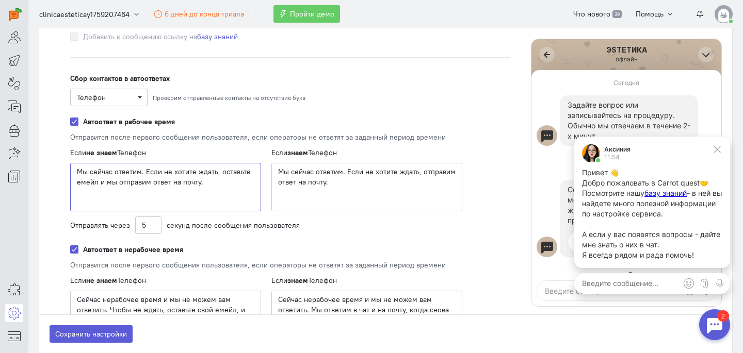
drag, startPoint x: 97, startPoint y: 185, endPoint x: 72, endPoint y: 184, distance: 25.3
click at [72, 184] on textarea "Мы сейчас ответим. Если не хотите ждать, оставьте емейл и мы отправим ответ на …" at bounding box center [165, 187] width 191 height 48
click at [222, 186] on textarea "Мы сейчас ответим. Если не хотите ждать, оставьте емейл и мы отправим ответ на …" at bounding box center [165, 187] width 191 height 48
drag, startPoint x: 211, startPoint y: 185, endPoint x: 70, endPoint y: 186, distance: 140.8
click at [70, 186] on textarea "Мы сейчас ответим. Если не хотите ждать, оставьте емейл и мы отправим ответ на …" at bounding box center [165, 187] width 191 height 48
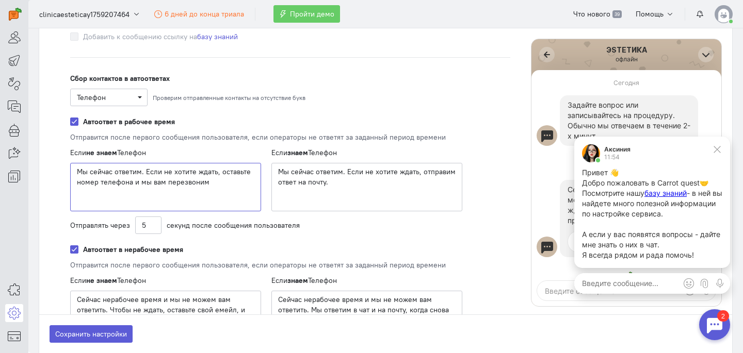
type textarea "Мы сейчас ответим. Если не хотите ждать, оставьте номер телефона и мы вам перез…"
click at [140, 225] on input "5" at bounding box center [148, 226] width 26 height 18
type input "20"
click at [329, 183] on textarea "Мы сейчас ответим. Если не хотите ждать, отправим ответ на почту." at bounding box center [366, 187] width 191 height 48
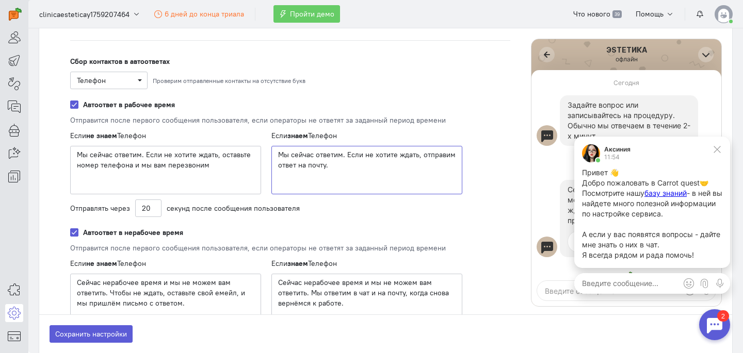
scroll to position [1592, 0]
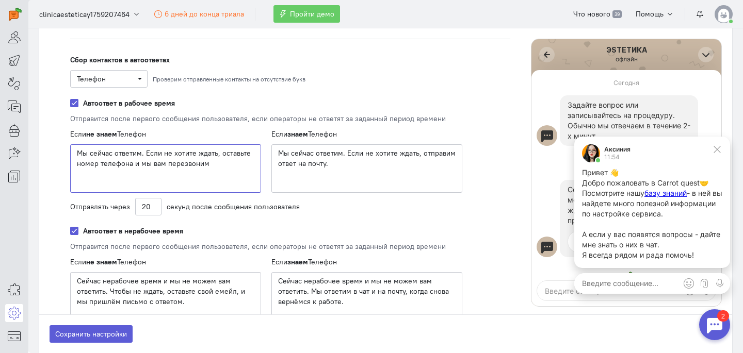
drag, startPoint x: 217, startPoint y: 167, endPoint x: 72, endPoint y: 153, distance: 145.6
click at [72, 153] on textarea "Мы сейчас ответим. Если не хотите ждать, оставьте номер телефона и мы вам перез…" at bounding box center [165, 168] width 191 height 48
drag, startPoint x: 341, startPoint y: 163, endPoint x: 273, endPoint y: 156, distance: 69.0
click at [273, 156] on textarea "Мы сейчас ответим. Если не хотите ждать, отправим ответ на почту." at bounding box center [366, 168] width 191 height 48
paste textarea "тавьте номер телефона и мы вам перезвоним"
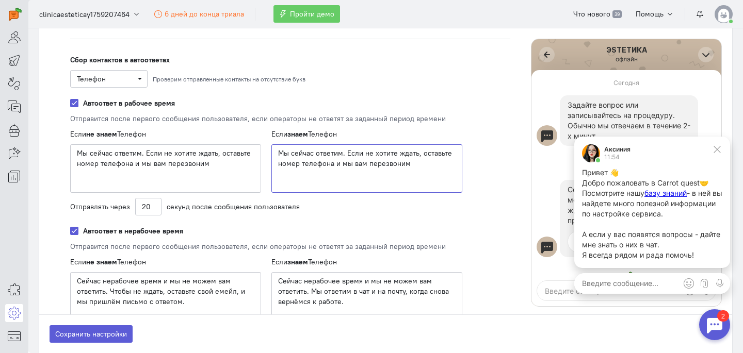
scroll to position [1638, 0]
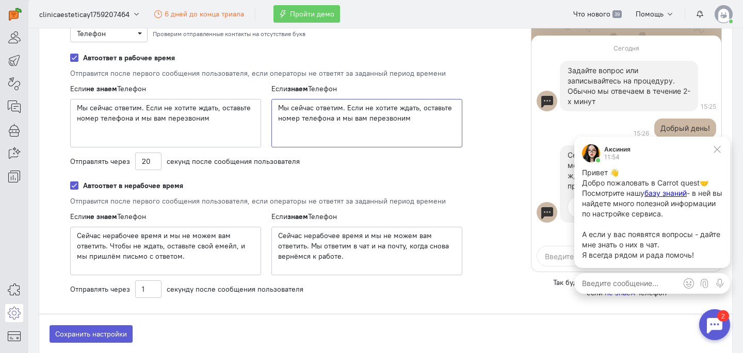
type textarea "Мы сейчас ответим. Если не хотите ждать, оставьте номер телефона и мы вам перез…"
click at [110, 247] on textarea "Сейчас нерабочее время и мы не можем вам ответить. Чтобы не ждать, оставьте сво…" at bounding box center [165, 251] width 191 height 48
drag, startPoint x: 214, startPoint y: 247, endPoint x: 233, endPoint y: 247, distance: 18.6
click at [233, 247] on textarea "Сейчас нерабочее время и мы не можем вам ответить. Чтобы не ждать, оставьте сво…" at bounding box center [165, 251] width 191 height 48
drag, startPoint x: 131, startPoint y: 257, endPoint x: 220, endPoint y: 260, distance: 89.3
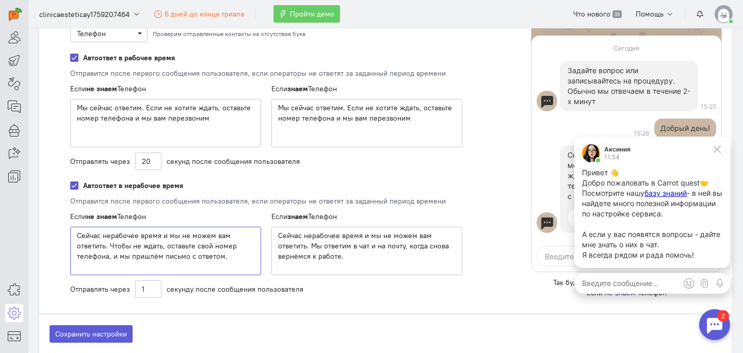
click at [220, 260] on textarea "Сейчас нерабочее время и мы не можем вам ответить. Чтобы не ждать, оставьте сво…" at bounding box center [165, 251] width 191 height 48
drag, startPoint x: 251, startPoint y: 257, endPoint x: 73, endPoint y: 233, distance: 179.1
click at [73, 233] on textarea "Сейчас нерабочее время и мы не можем вам ответить. Чтобы не ждать, оставьте сво…" at bounding box center [165, 251] width 191 height 48
type textarea "Сейчас нерабочее время и мы не можем вам ответить. Чтобы не ждать, оставьте сво…"
drag, startPoint x: 352, startPoint y: 258, endPoint x: 274, endPoint y: 239, distance: 80.2
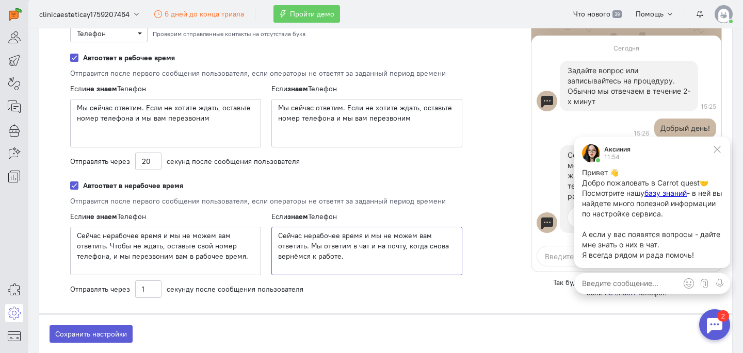
click at [274, 239] on textarea "Сейчас нерабочее время и мы не можем вам ответить. Мы ответим в чат и на почту,…" at bounding box center [366, 251] width 191 height 48
paste textarea "тобы не ждать, оставьте свой номер телефона, и мы перезвоним вам в рабочее время"
type textarea "Сейчас нерабочее время и мы не можем вам ответить. Чтобы не ждать, оставьте сво…"
click at [718, 151] on icon at bounding box center [716, 149] width 7 height 7
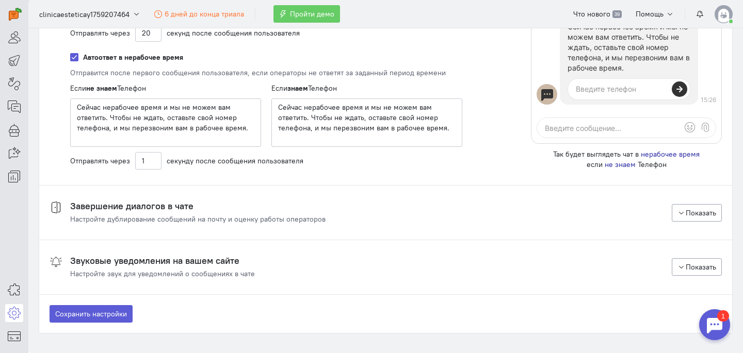
scroll to position [1768, 0]
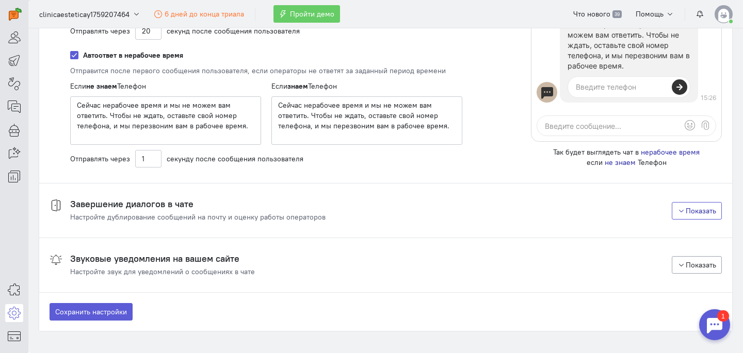
click at [685, 214] on button "Показать" at bounding box center [697, 211] width 51 height 18
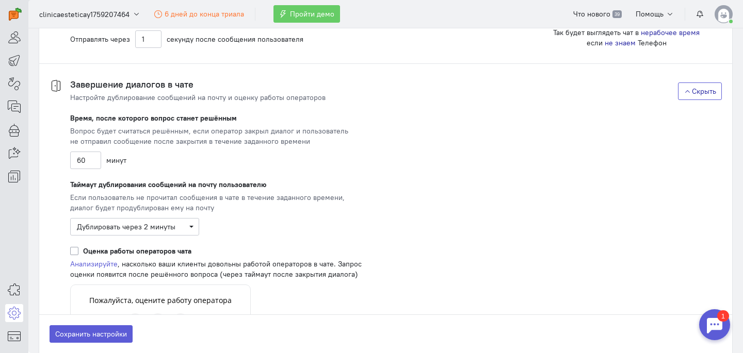
scroll to position [1925, 0]
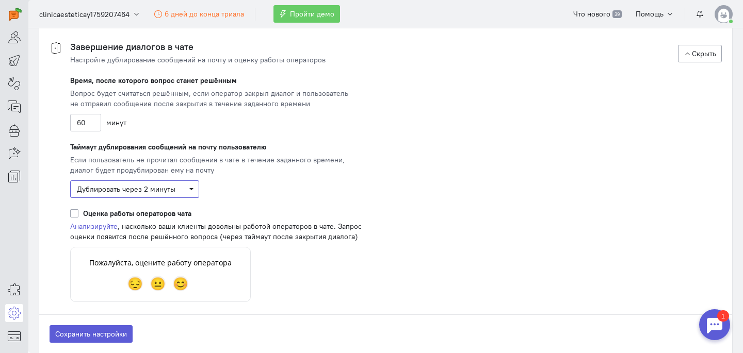
click at [189, 189] on span "Дублировать через 2 минуты" at bounding box center [135, 189] width 116 height 10
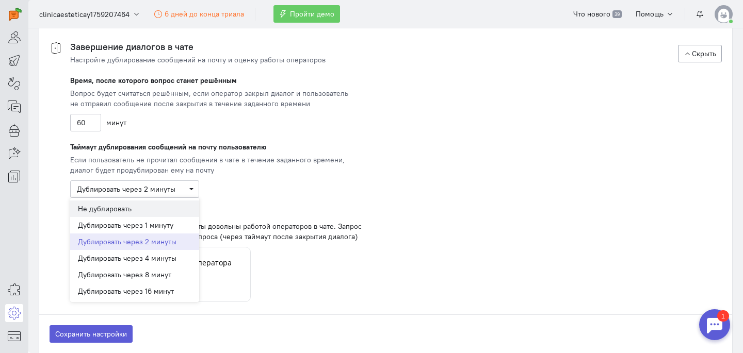
click at [167, 209] on div "Не дублировать" at bounding box center [134, 209] width 113 height 10
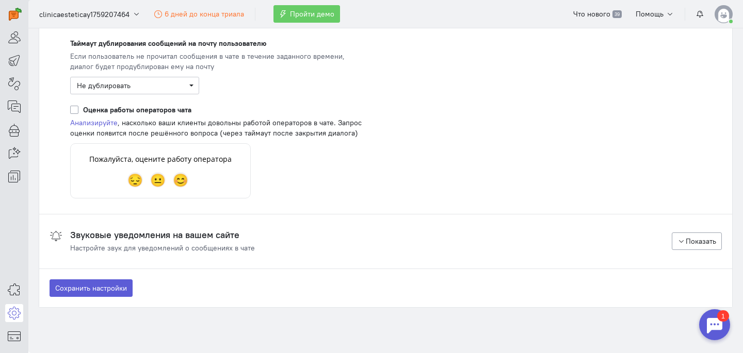
scroll to position [2051, 0]
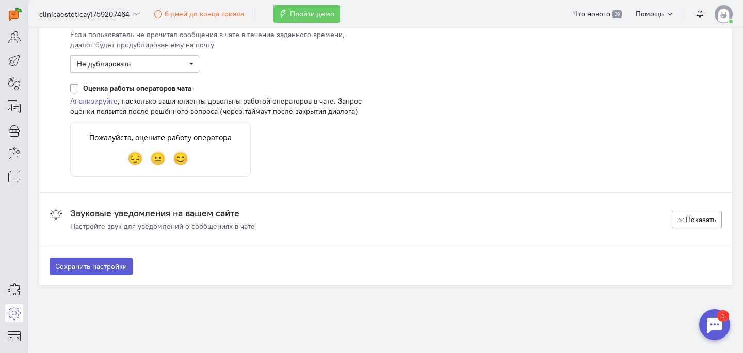
click at [308, 215] on cq-chat-settings-section-header "Звуковые уведомления на вашем сайте Настройте звук для уведомлений о сообщениях…" at bounding box center [386, 219] width 672 height 23
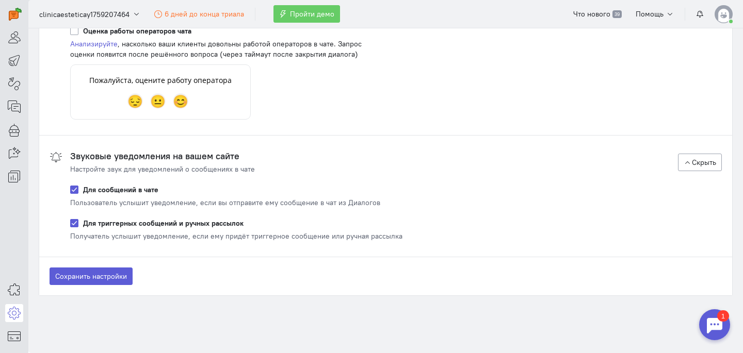
scroll to position [2108, 0]
click at [88, 277] on button "Сохранить настройки" at bounding box center [91, 276] width 83 height 18
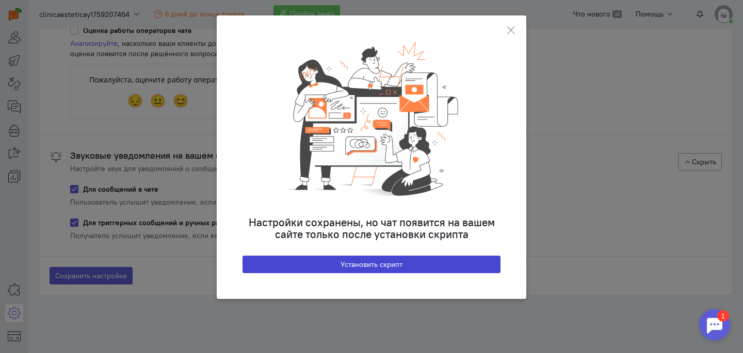
click at [366, 261] on button "Установить скрипт" at bounding box center [371, 265] width 258 height 18
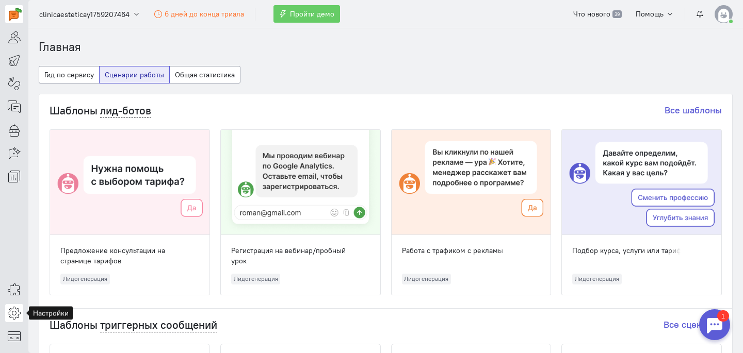
click at [14, 314] on icon at bounding box center [14, 313] width 13 height 12
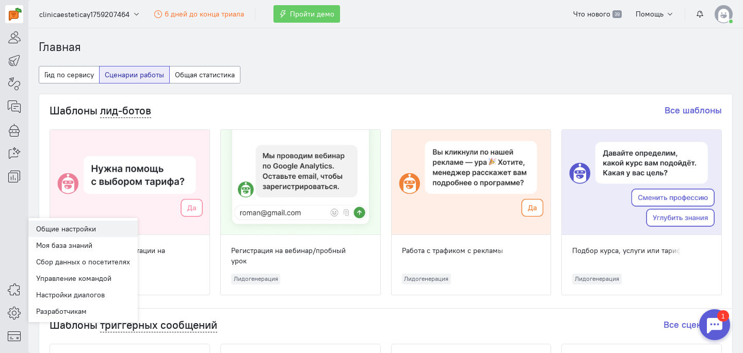
click at [87, 228] on link "Общие настройки" at bounding box center [82, 229] width 109 height 17
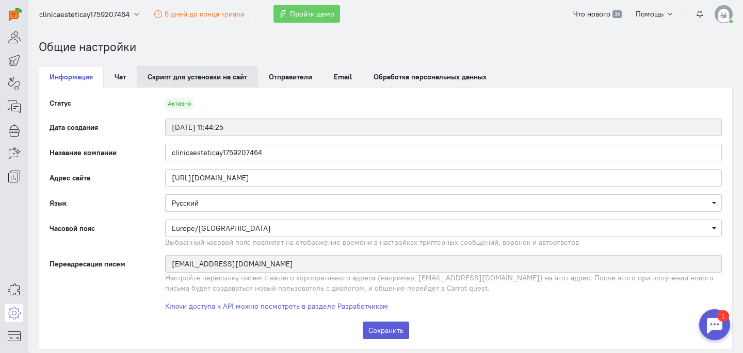
click at [210, 81] on link "Скрипт для установки на сайт" at bounding box center [197, 77] width 121 height 22
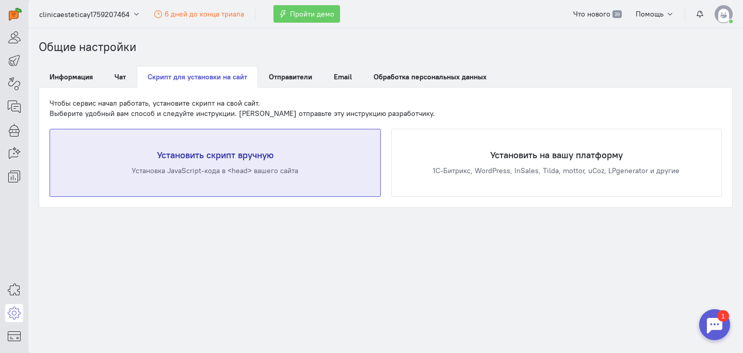
click at [324, 165] on div "Установить скрипт вручную Установка JavaScript-кода в <head> вашего сайта" at bounding box center [215, 162] width 330 height 67
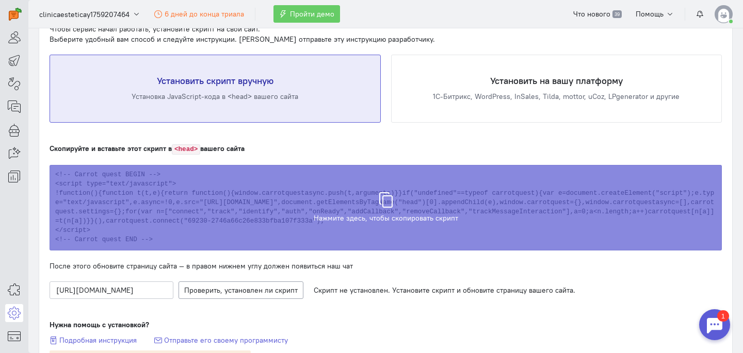
scroll to position [116, 0]
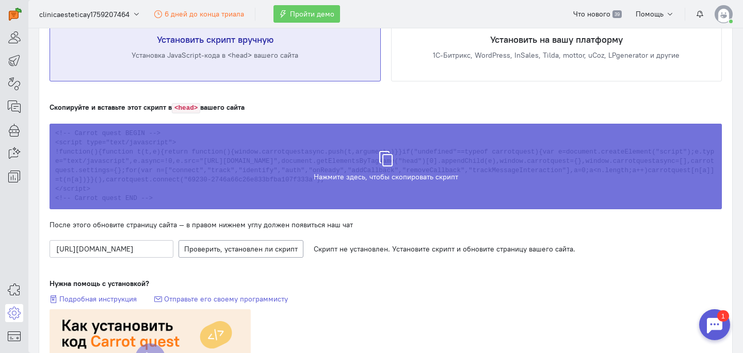
click at [392, 158] on icon at bounding box center [385, 153] width 15 height 15
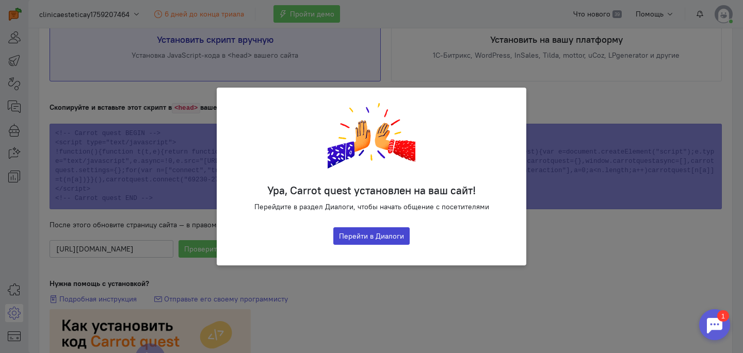
click at [375, 235] on button "Перейти в Диалоги" at bounding box center [371, 236] width 76 height 18
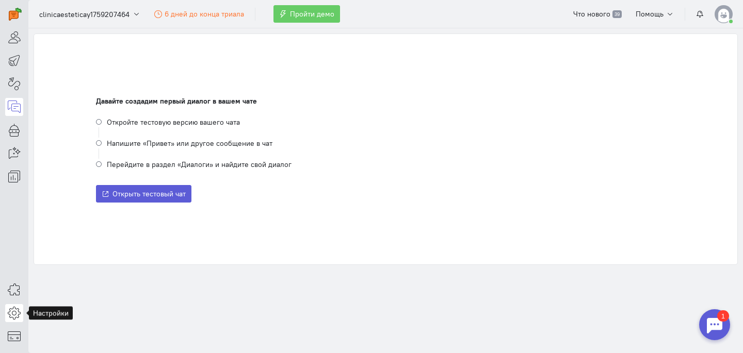
click at [13, 305] on link at bounding box center [14, 313] width 18 height 18
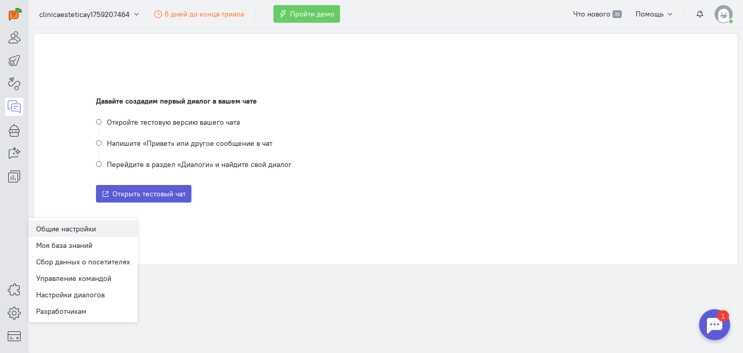
click at [74, 228] on link "Общие настройки" at bounding box center [82, 229] width 109 height 17
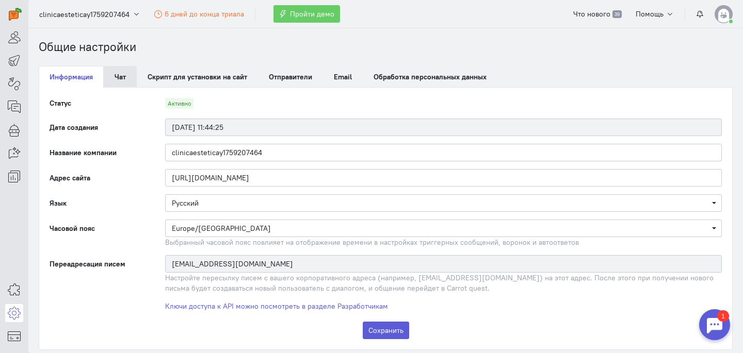
click at [119, 78] on link "Чат" at bounding box center [120, 77] width 33 height 22
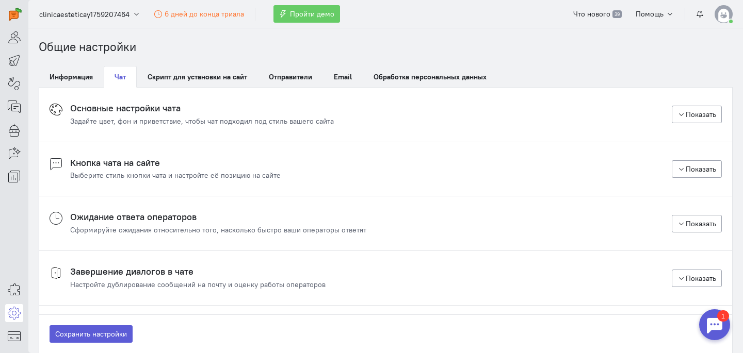
scroll to position [12, 0]
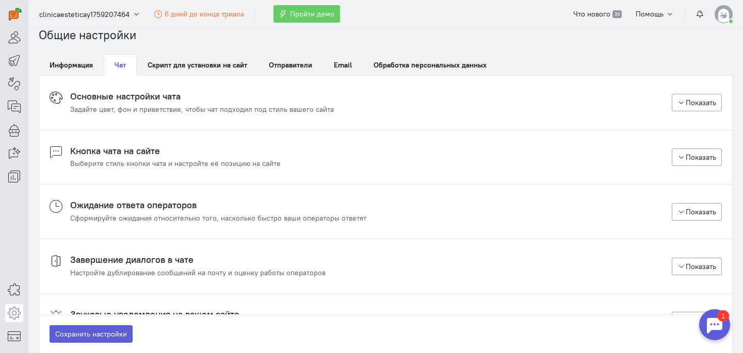
click at [417, 158] on cq-chat-settings-section-header "Кнопка чата на сайте Выберите стиль кнопки чата и настройте её позицию на сайте…" at bounding box center [386, 157] width 672 height 23
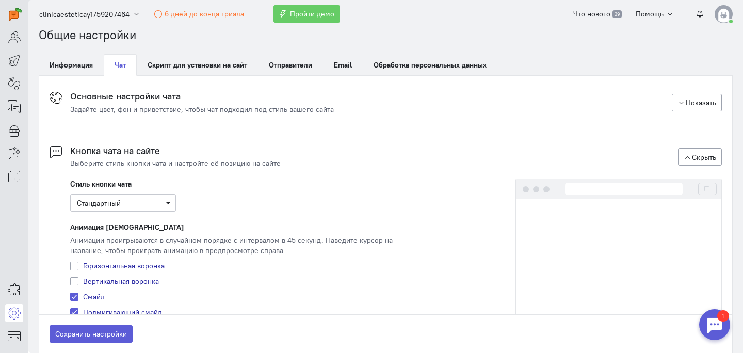
click at [690, 94] on button "Показать" at bounding box center [697, 103] width 51 height 18
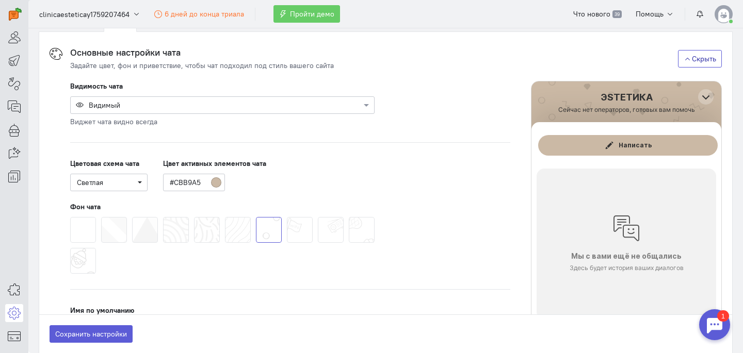
scroll to position [69, 0]
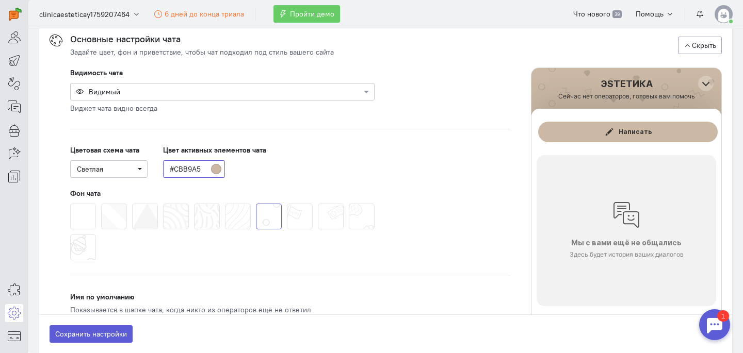
click at [216, 170] on input "#CBB9A5" at bounding box center [194, 169] width 62 height 18
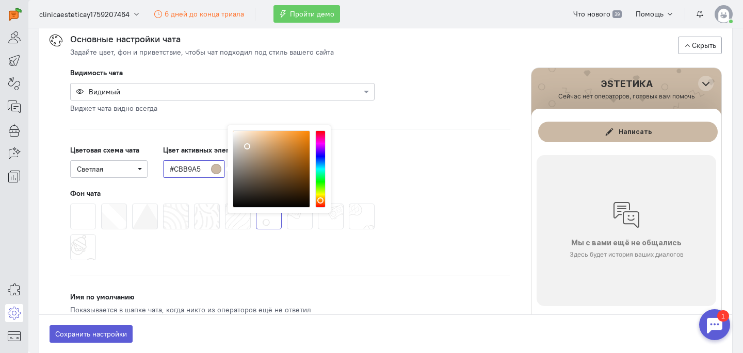
type input "#DBCBB8"
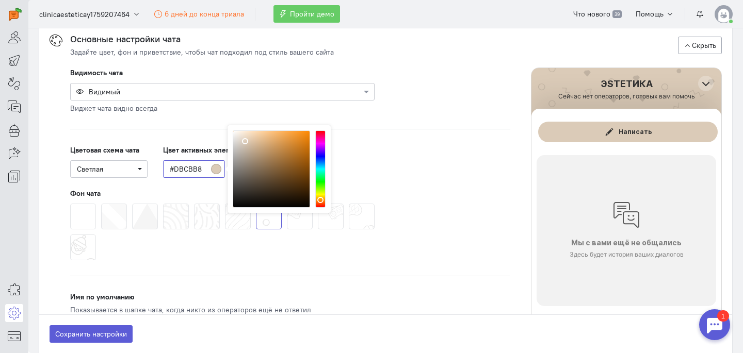
click at [246, 141] on div at bounding box center [271, 169] width 77 height 77
click at [81, 337] on button "Сохранить настройки" at bounding box center [91, 334] width 83 height 18
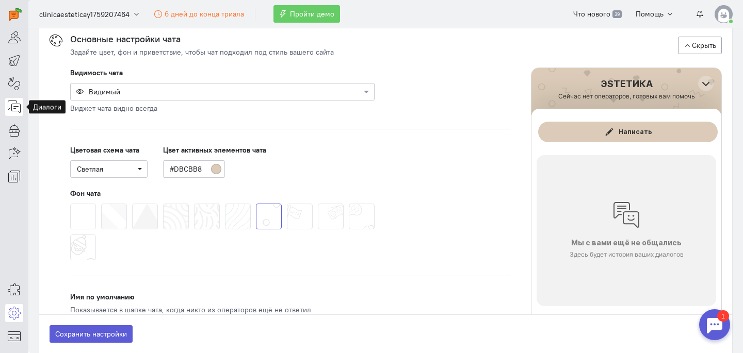
click at [15, 108] on icon at bounding box center [14, 107] width 13 height 12
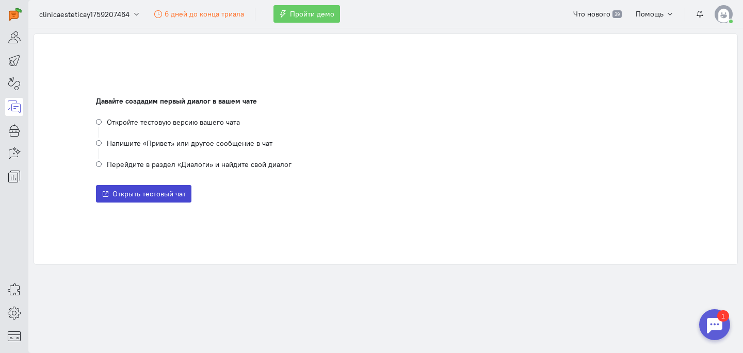
click at [133, 197] on span "Открыть тестовый чат" at bounding box center [148, 193] width 73 height 9
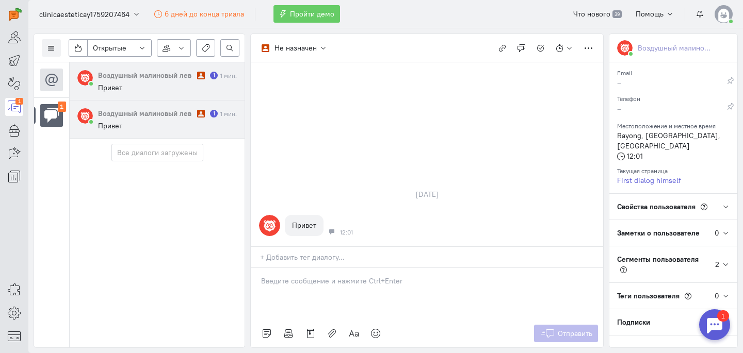
click at [169, 117] on div "Воздушный малиновый лев" at bounding box center [146, 113] width 96 height 10
click at [142, 48] on icon "button" at bounding box center [142, 48] width 8 height 8
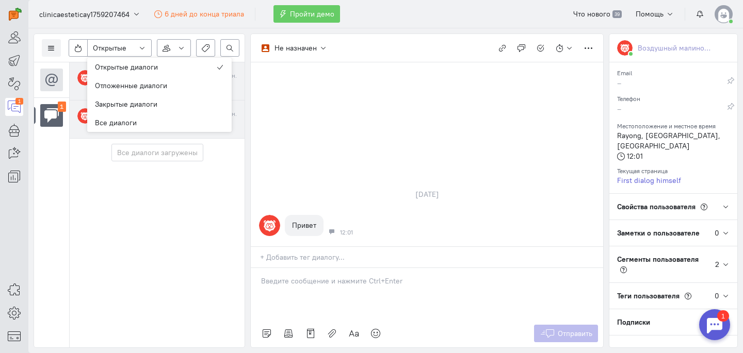
click at [172, 225] on div "Воздушный малиновый лев 1 1 мин. Привет Воздушный малиновый лев 1 1 мин. Привет" at bounding box center [156, 204] width 175 height 285
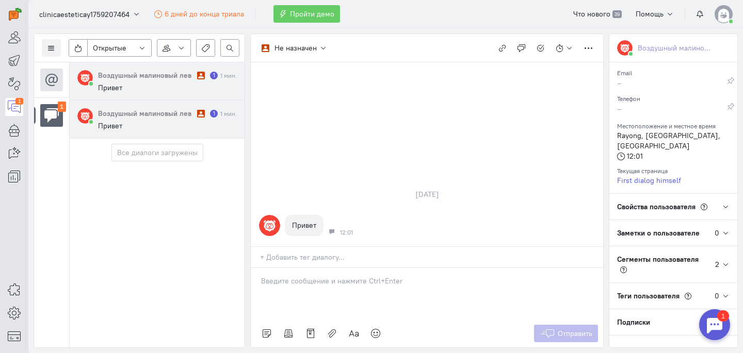
click at [145, 87] on cq-message "Привет" at bounding box center [167, 87] width 139 height 9
click at [139, 111] on div "Воздушный малиновый лев" at bounding box center [146, 113] width 96 height 10
click at [56, 81] on icon at bounding box center [51, 79] width 15 height 15
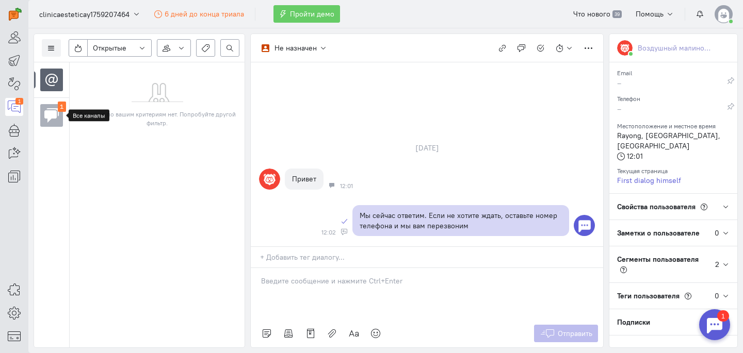
click at [53, 122] on icon at bounding box center [51, 115] width 15 height 15
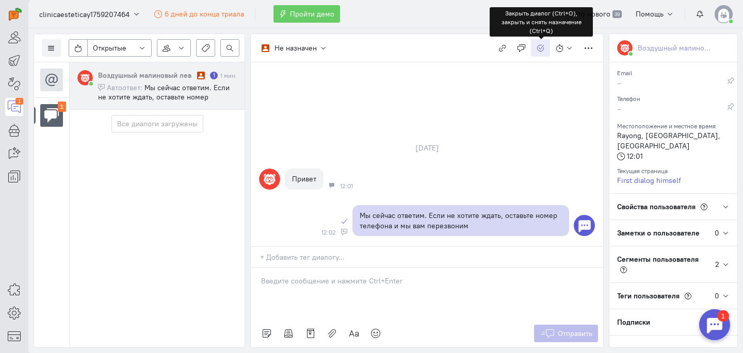
click at [542, 48] on icon "button" at bounding box center [540, 48] width 8 height 8
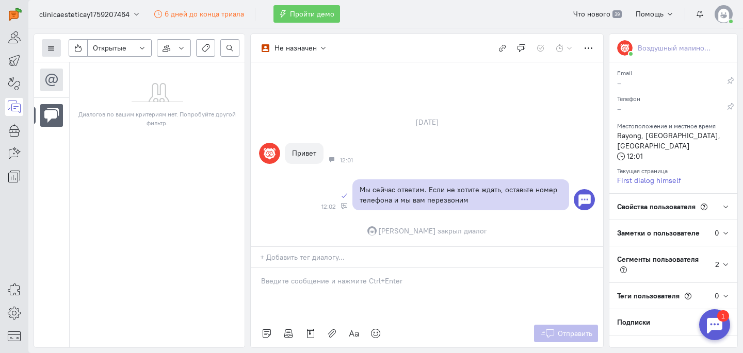
click at [53, 48] on icon at bounding box center [51, 48] width 8 height 8
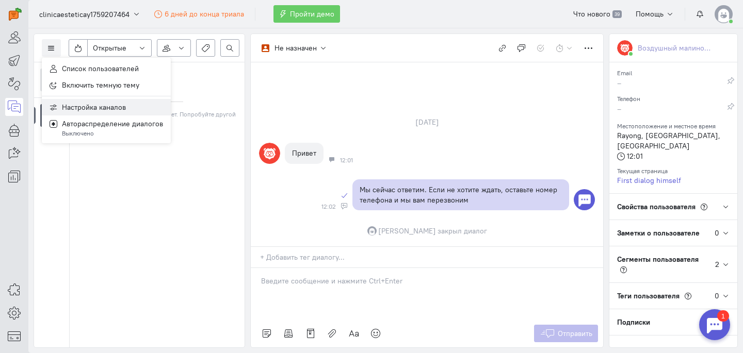
click at [107, 110] on span "Настройка каналов" at bounding box center [94, 107] width 64 height 9
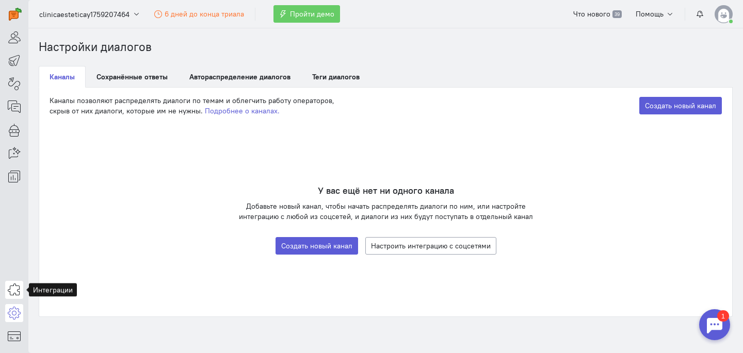
click at [14, 294] on icon at bounding box center [14, 290] width 13 height 12
click at [306, 247] on link "Создать новый канал" at bounding box center [316, 246] width 83 height 18
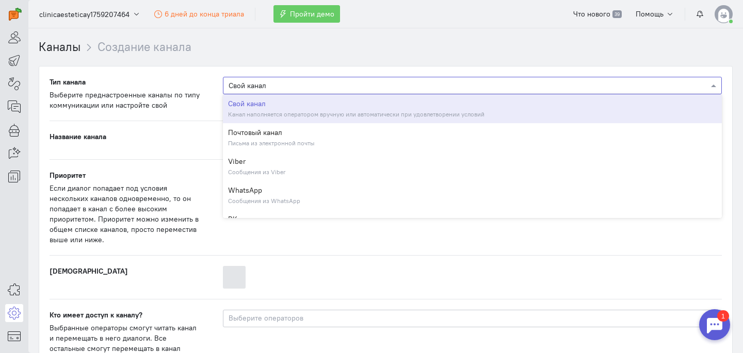
click at [324, 84] on input "text" at bounding box center [461, 85] width 467 height 10
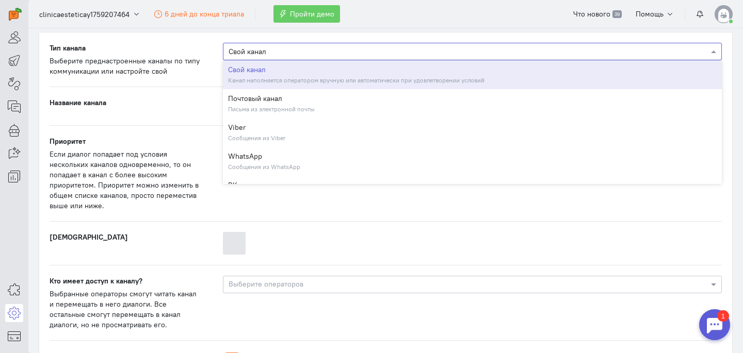
click at [273, 51] on input "text" at bounding box center [461, 51] width 467 height 10
drag, startPoint x: 264, startPoint y: 52, endPoint x: 235, endPoint y: 52, distance: 29.4
click at [235, 52] on input "text" at bounding box center [461, 51] width 467 height 10
click at [335, 74] on div "Свой канал" at bounding box center [472, 69] width 488 height 10
click at [328, 54] on input "text" at bounding box center [461, 51] width 467 height 10
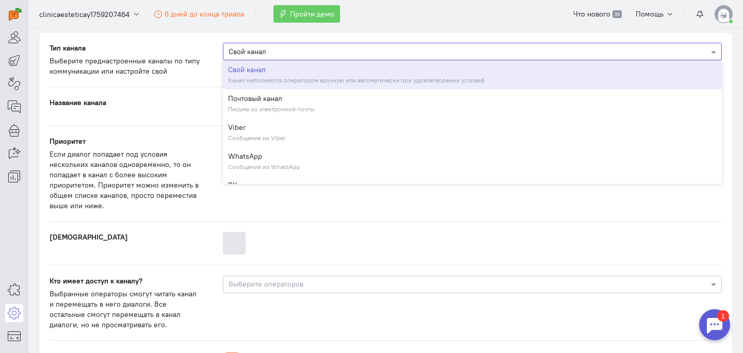
click at [328, 54] on input "text" at bounding box center [461, 51] width 467 height 10
click at [302, 74] on div "Свой канал Канал наполняется оператором вручную или автоматически при удовлетво…" at bounding box center [472, 74] width 499 height 29
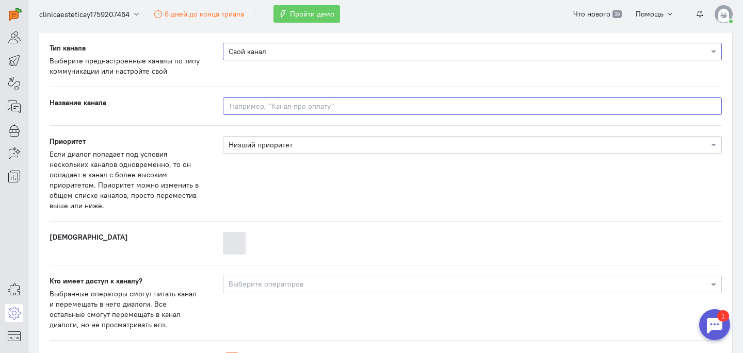
click at [363, 113] on input at bounding box center [472, 106] width 499 height 18
paste input "[DOMAIN_NAME]"
type input "[DOMAIN_NAME]"
click at [340, 143] on input "text" at bounding box center [461, 144] width 467 height 10
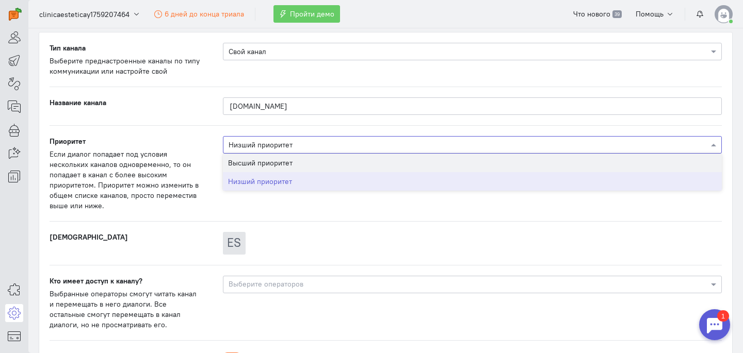
click at [323, 162] on div "Высший приоритет" at bounding box center [472, 163] width 499 height 19
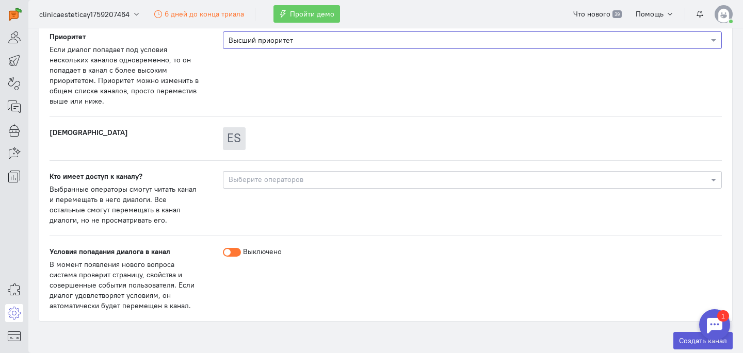
scroll to position [144, 0]
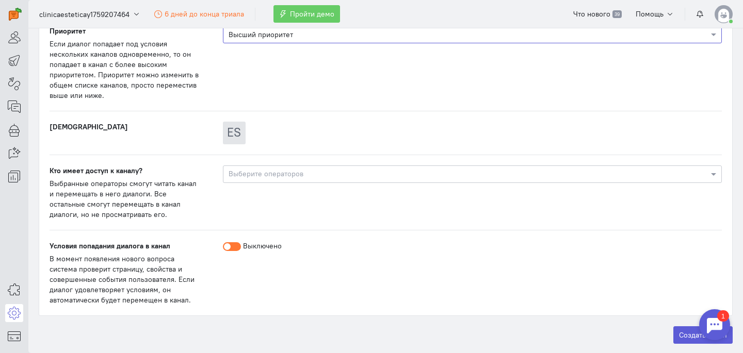
click at [324, 182] on div "Выберите операторов" at bounding box center [472, 175] width 499 height 18
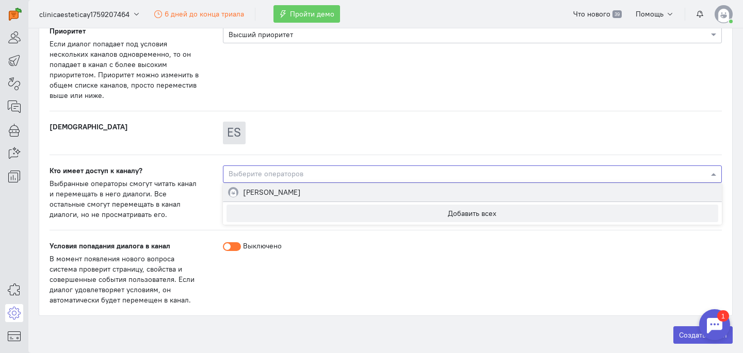
click at [308, 195] on div "[PERSON_NAME]" at bounding box center [472, 192] width 499 height 19
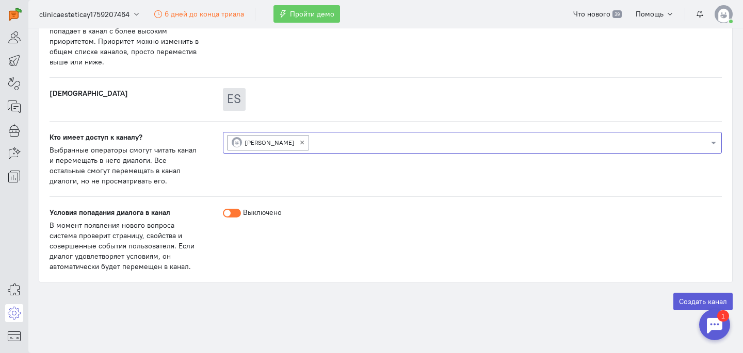
scroll to position [202, 0]
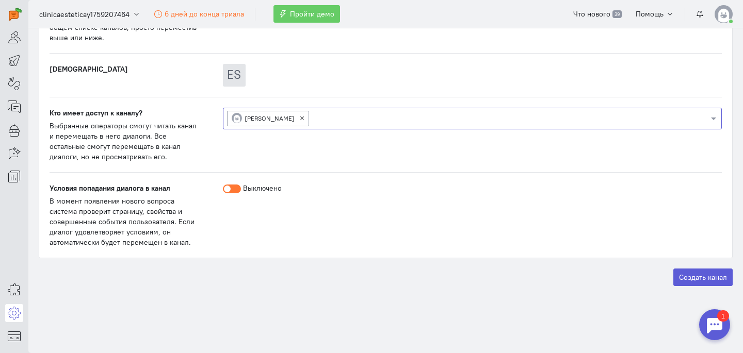
click at [230, 195] on div "Выключено" at bounding box center [471, 215] width 519 height 64
click at [230, 192] on div at bounding box center [232, 189] width 18 height 9
click at [0, 0] on input "Выключено" at bounding box center [0, 0] width 0 height 0
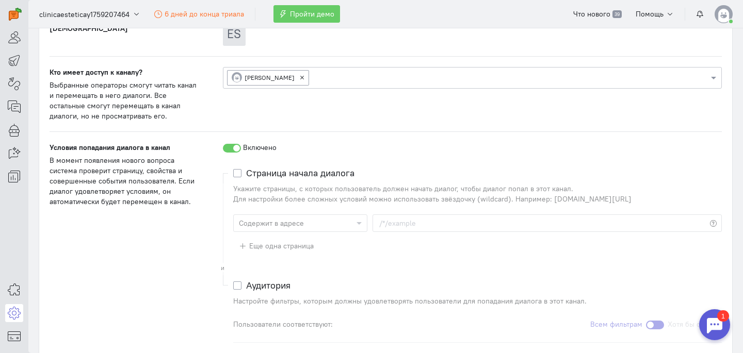
scroll to position [266, 0]
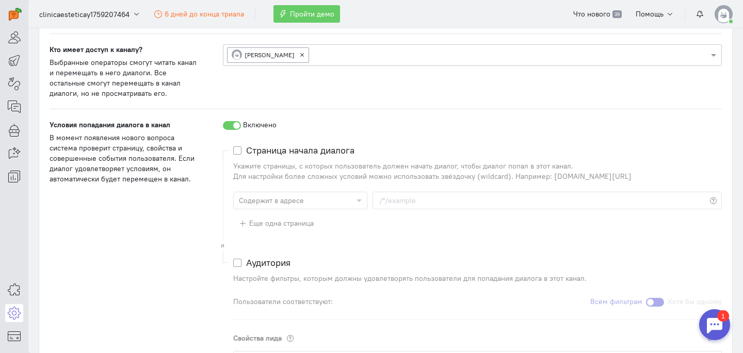
click at [246, 152] on label "Страница начала диалога" at bounding box center [300, 150] width 108 height 10
click at [238, 152] on input "Страница начала диалога" at bounding box center [237, 149] width 8 height 9
checkbox input "true"
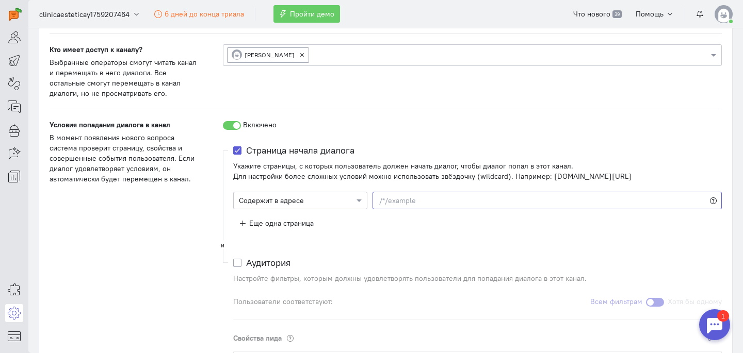
click at [429, 203] on input at bounding box center [546, 201] width 349 height 18
paste input "[DOMAIN_NAME]"
type input "[DOMAIN_NAME]"
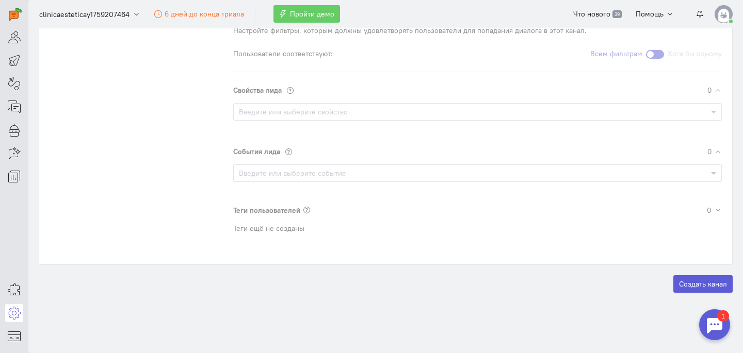
scroll to position [520, 0]
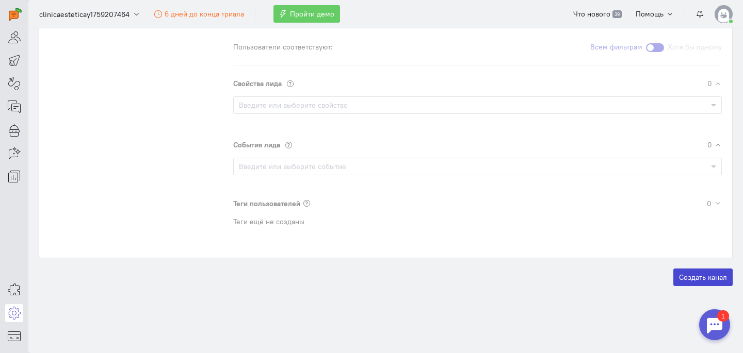
click at [696, 278] on label "Создать канал" at bounding box center [702, 278] width 59 height 18
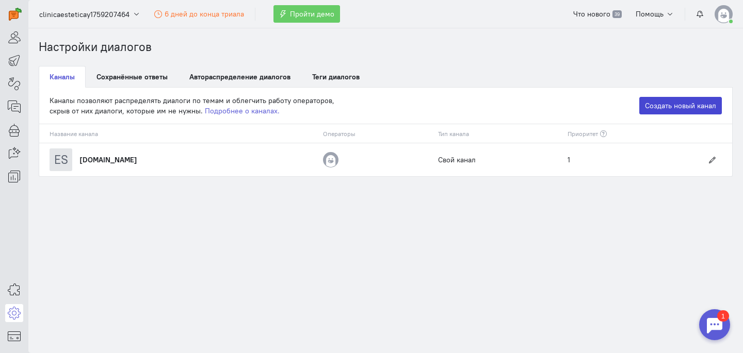
click at [664, 104] on link "Создать новый канал" at bounding box center [680, 106] width 83 height 18
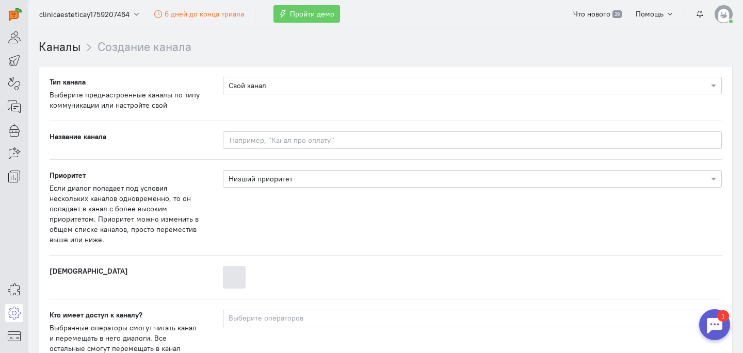
click at [307, 90] on input "text" at bounding box center [461, 85] width 467 height 10
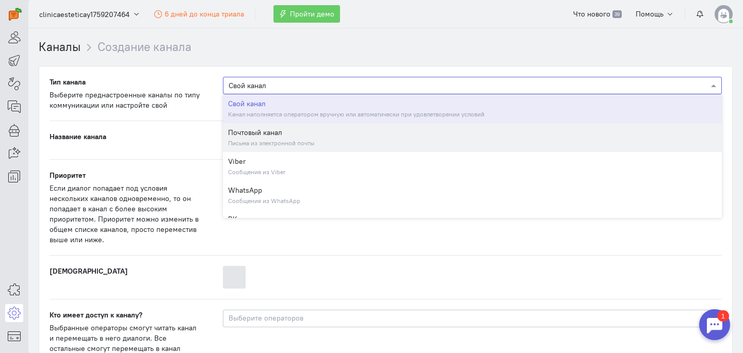
click at [298, 144] on small "Письма из электронной почты" at bounding box center [271, 143] width 86 height 8
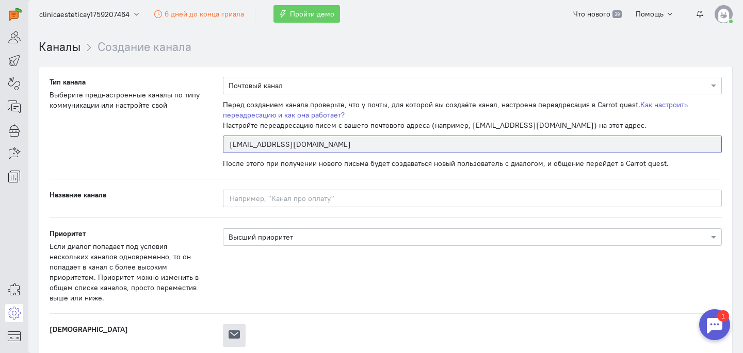
drag, startPoint x: 450, startPoint y: 146, endPoint x: 226, endPoint y: 145, distance: 223.3
click at [226, 145] on input "[EMAIL_ADDRESS][DOMAIN_NAME]" at bounding box center [472, 145] width 499 height 18
click at [375, 198] on input at bounding box center [472, 199] width 499 height 18
type input "Заявка с сайта"
click at [335, 263] on div "× Высший приоритет" at bounding box center [471, 265] width 519 height 75
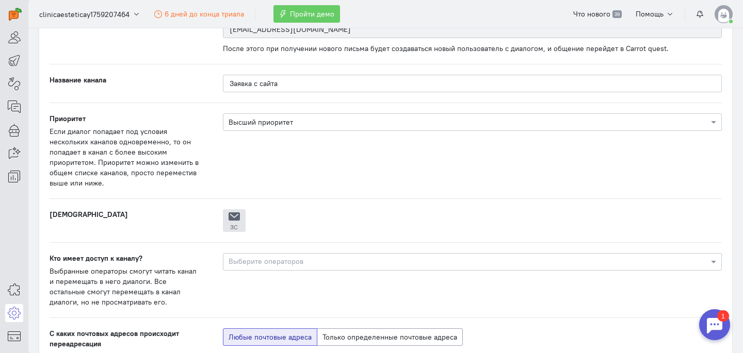
scroll to position [174, 0]
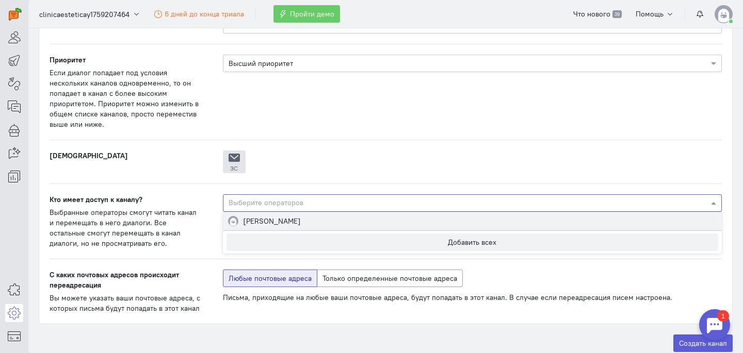
click at [343, 201] on input "text" at bounding box center [468, 204] width 480 height 10
click at [331, 224] on div "[PERSON_NAME]" at bounding box center [472, 221] width 499 height 19
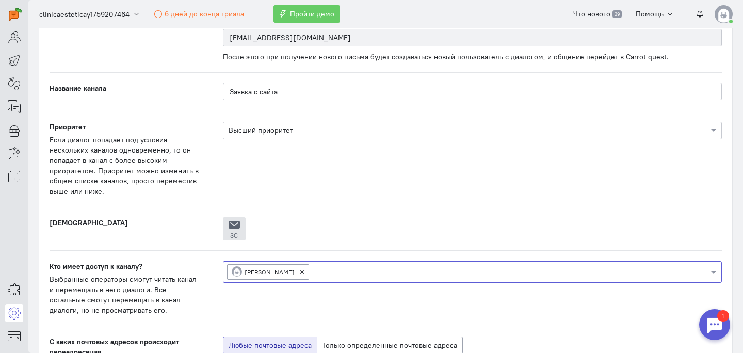
scroll to position [0, 0]
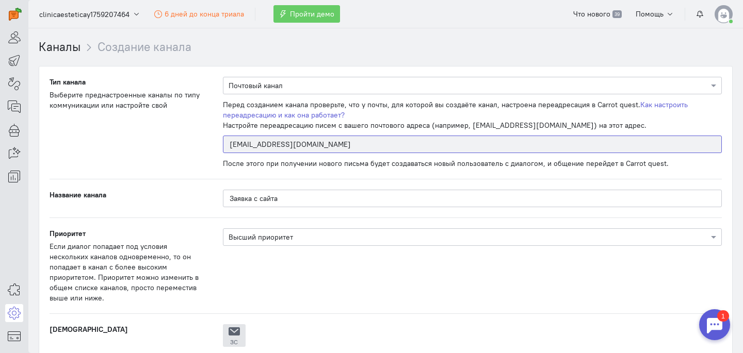
drag, startPoint x: 455, startPoint y: 148, endPoint x: 217, endPoint y: 148, distance: 238.3
click at [217, 148] on div "× Почтовый канал Перед созданием канала проверьте, что у почты, для которой вы …" at bounding box center [471, 123] width 519 height 92
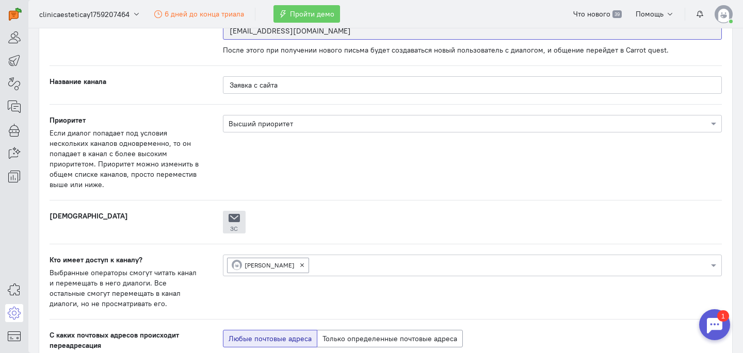
scroll to position [240, 0]
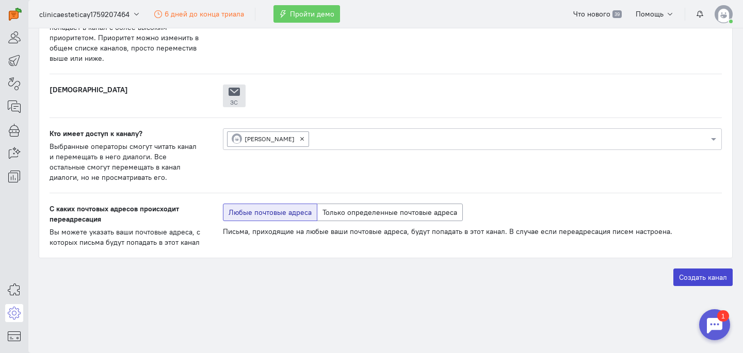
click at [704, 279] on label "Создать канал" at bounding box center [702, 278] width 59 height 18
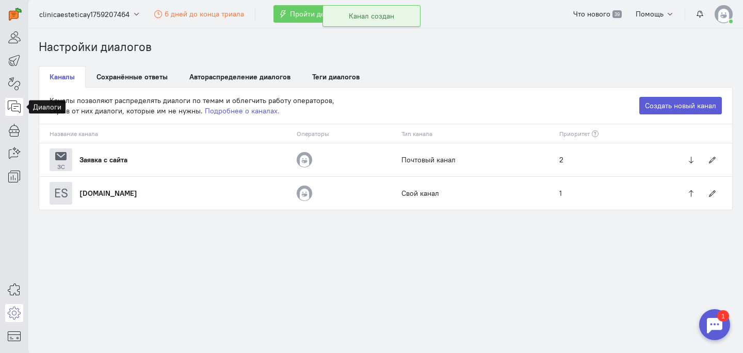
click at [12, 109] on icon at bounding box center [14, 107] width 13 height 12
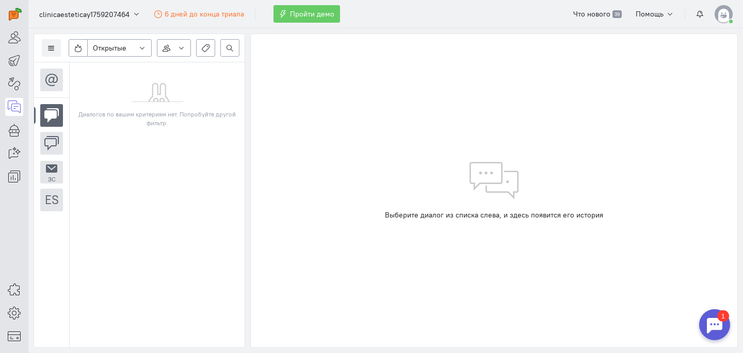
drag, startPoint x: 48, startPoint y: 200, endPoint x: 124, endPoint y: 152, distance: 89.6
click at [124, 152] on div "Зс es Диалогов по вашим критериям нет. Попробуйте другой фильтр." at bounding box center [139, 204] width 210 height 285
click at [52, 177] on small "Зс" at bounding box center [52, 179] width 8 height 6
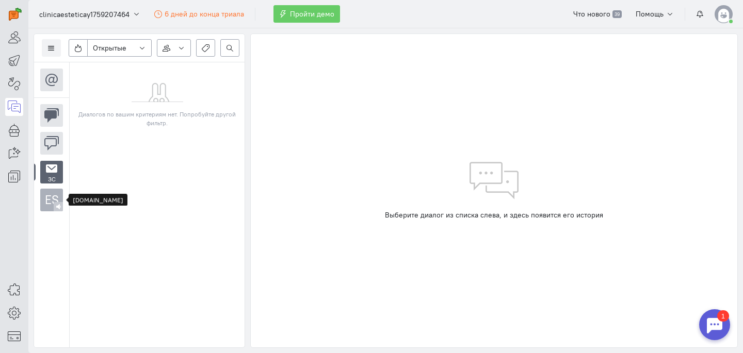
click at [50, 201] on div "es" at bounding box center [52, 200] width 14 height 17
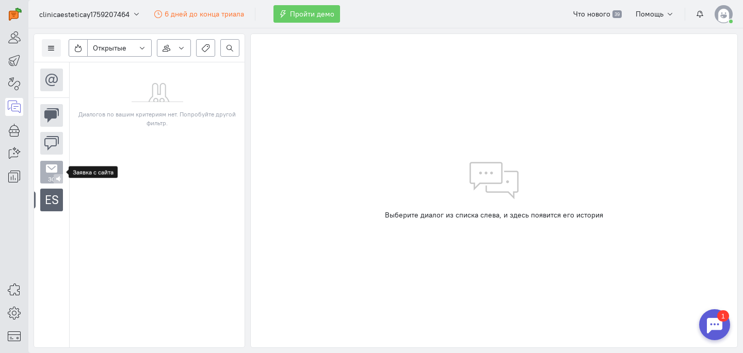
click at [47, 171] on icon at bounding box center [51, 168] width 15 height 15
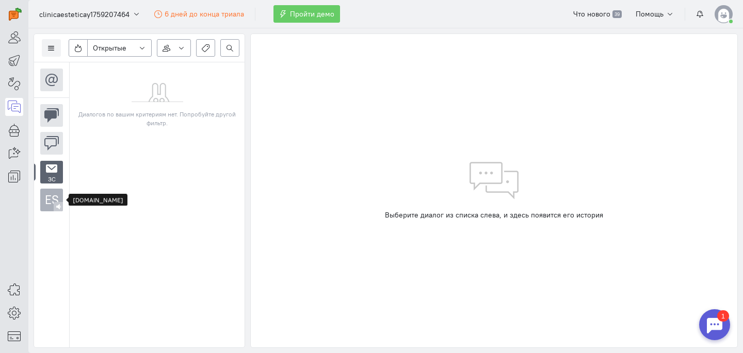
click at [51, 205] on div "es" at bounding box center [52, 200] width 14 height 17
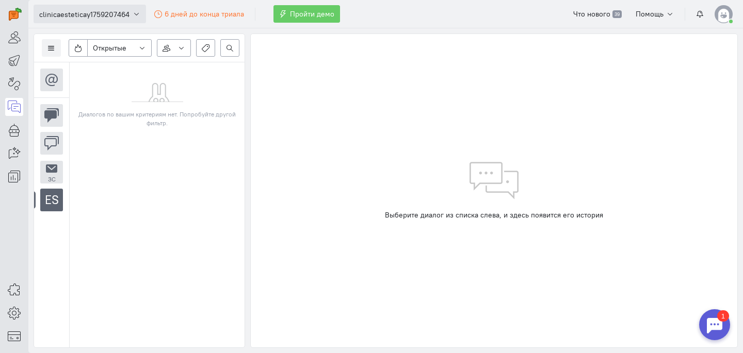
click at [137, 13] on icon "button" at bounding box center [137, 14] width 8 height 8
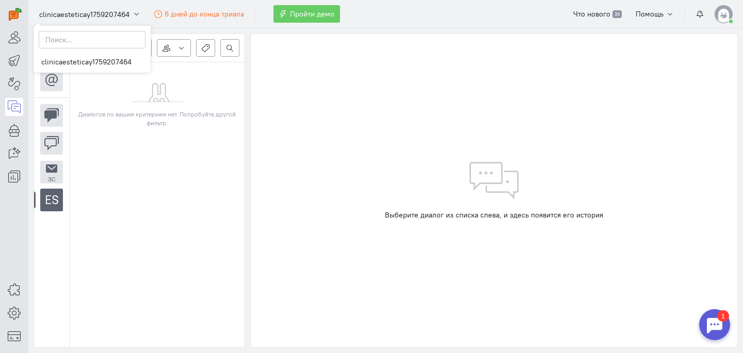
click at [317, 121] on div "Выберите диалог из списка слева, и здесь появится его история" at bounding box center [493, 191] width 487 height 315
click at [723, 14] on img at bounding box center [723, 14] width 18 height 18
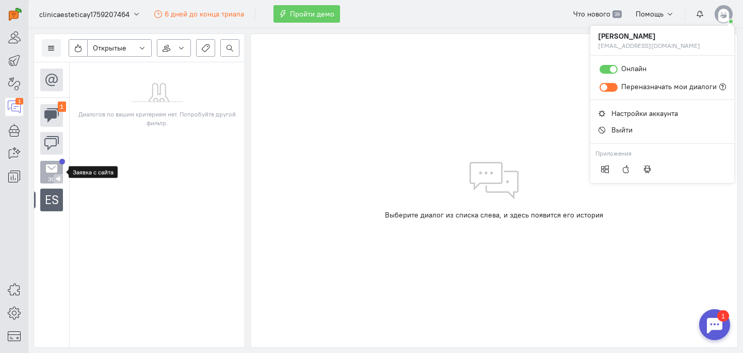
click at [48, 176] on small "Зс" at bounding box center [52, 179] width 8 height 6
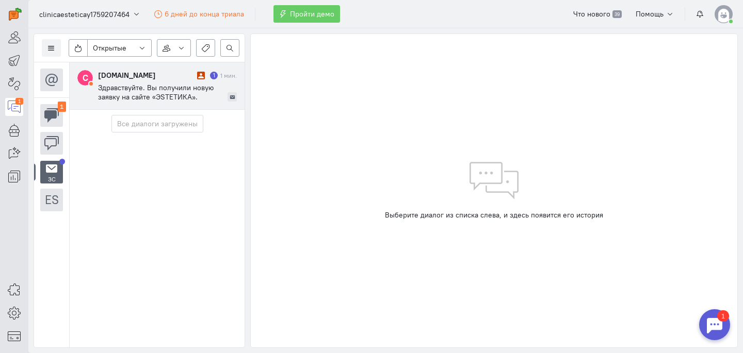
click at [152, 92] on span "Здравствуйте. Вы получили новую заявку на сайте «ЭSТЕТИКА». Страница: О клинике…" at bounding box center [159, 134] width 122 height 102
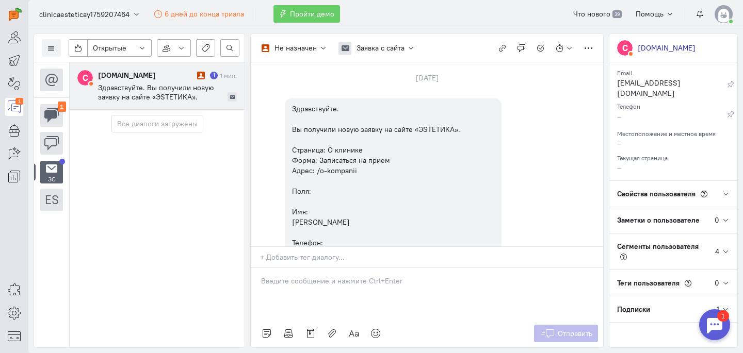
click at [123, 95] on span "Здравствуйте. Вы получили новую заявку на сайте «ЭSТЕТИКА». Страница: О клинике…" at bounding box center [159, 134] width 122 height 102
